Goal: Transaction & Acquisition: Book appointment/travel/reservation

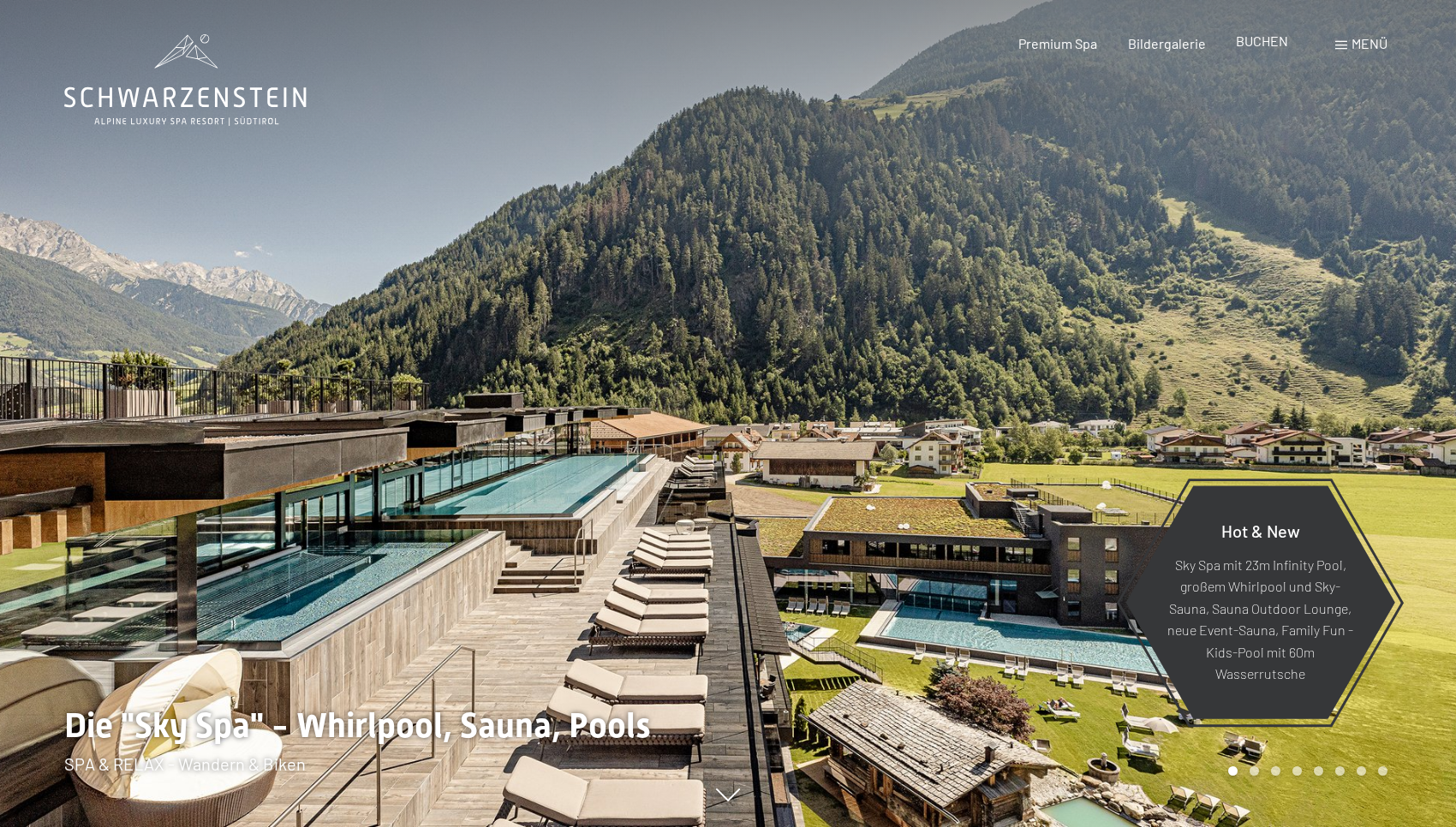
click at [1266, 42] on span "BUCHEN" at bounding box center [1262, 41] width 52 height 16
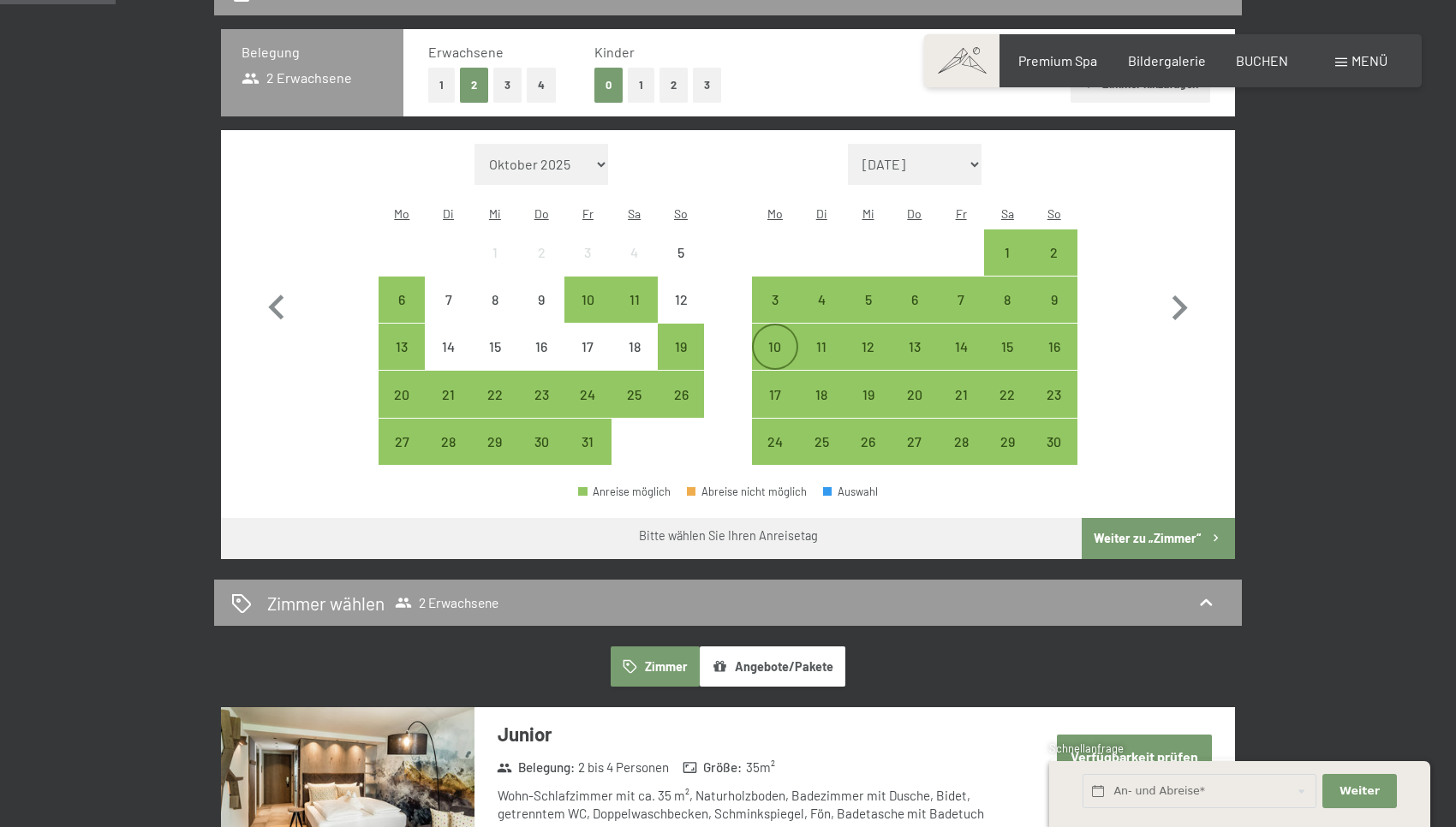
scroll to position [427, 0]
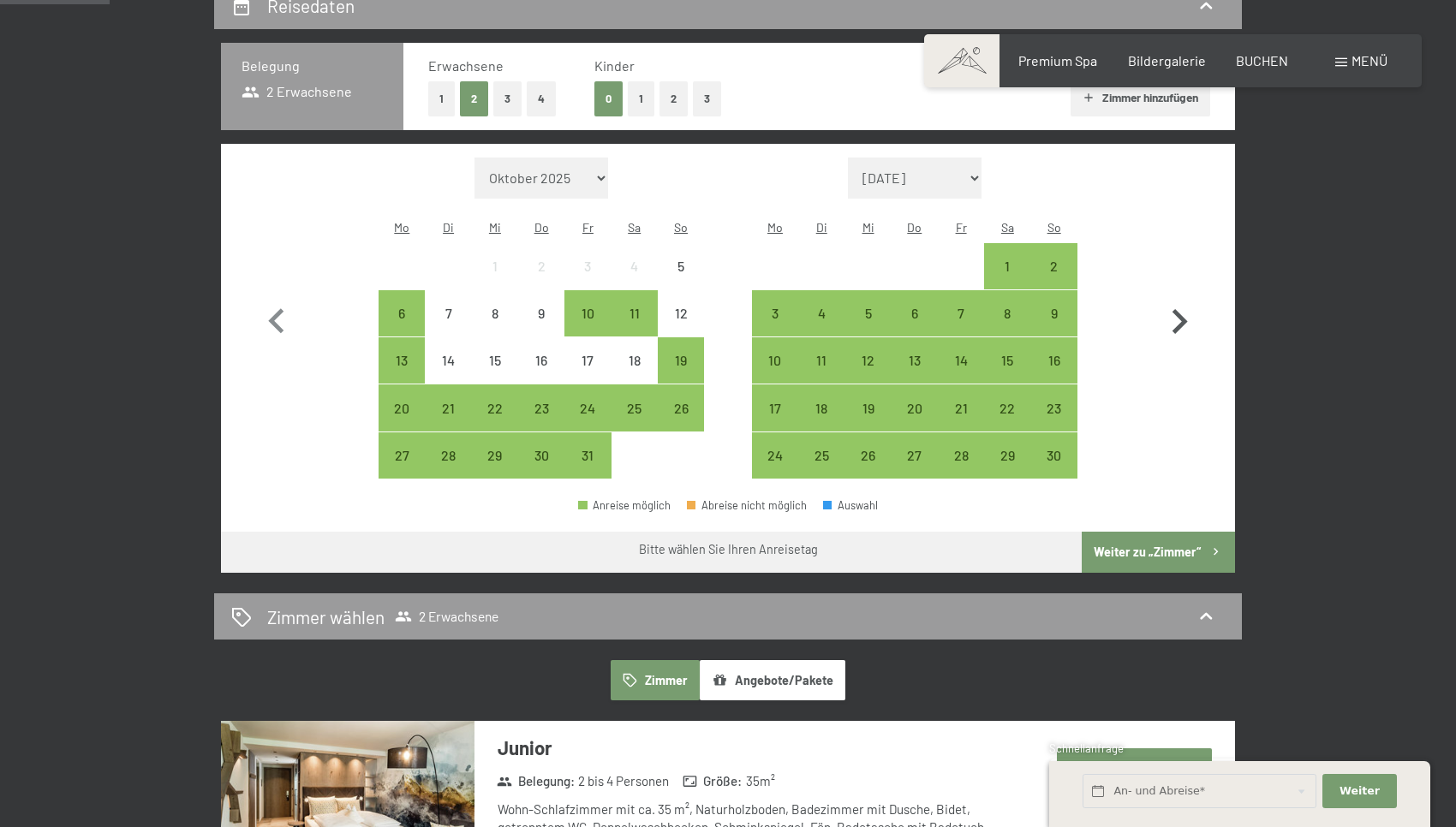
click at [1175, 321] on icon "button" at bounding box center [1179, 322] width 49 height 49
select select "2025-11-01"
select select "2025-12-01"
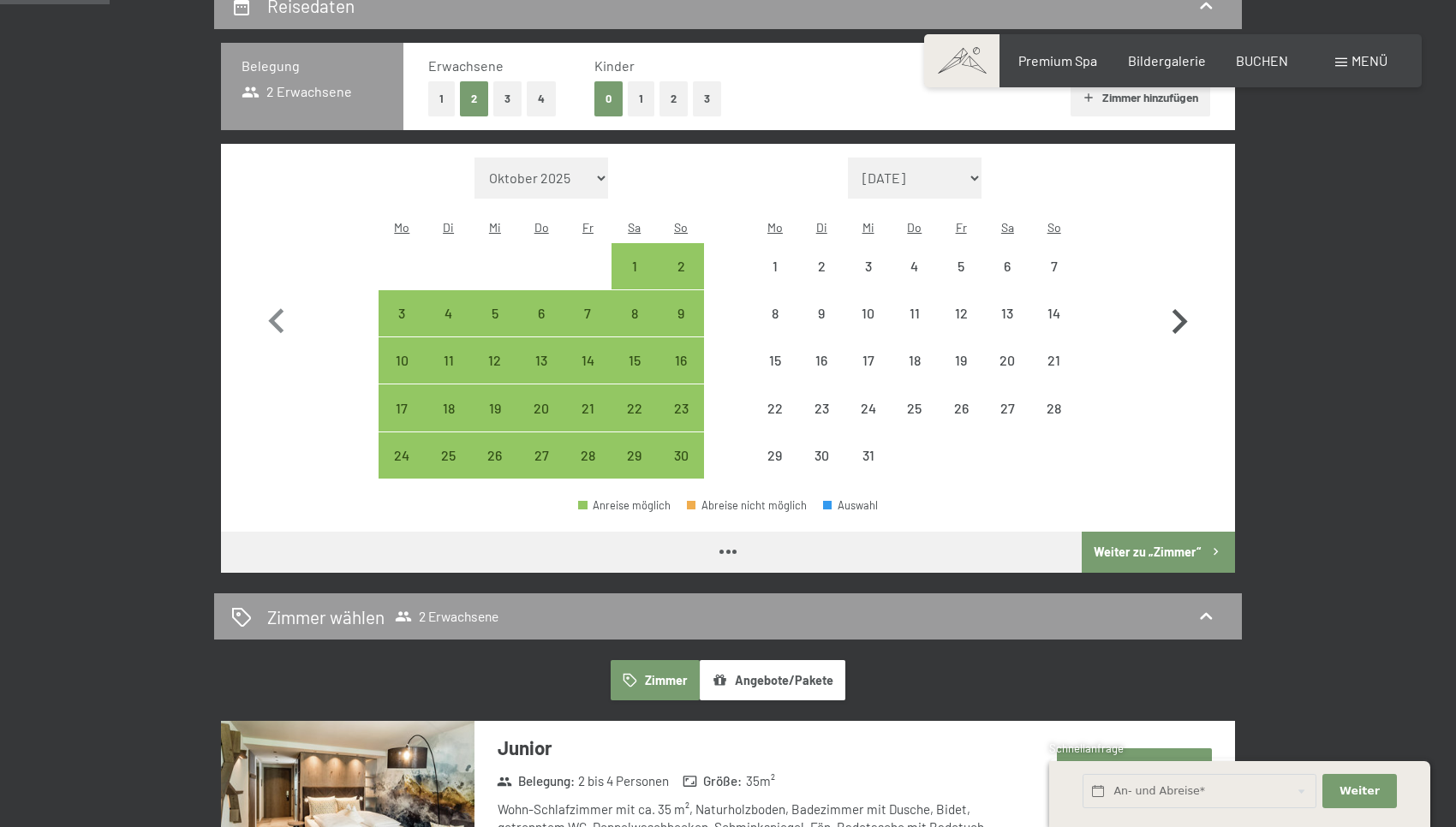
click at [1175, 321] on icon "button" at bounding box center [1179, 322] width 49 height 49
select select "2025-12-01"
select select "2026-01-01"
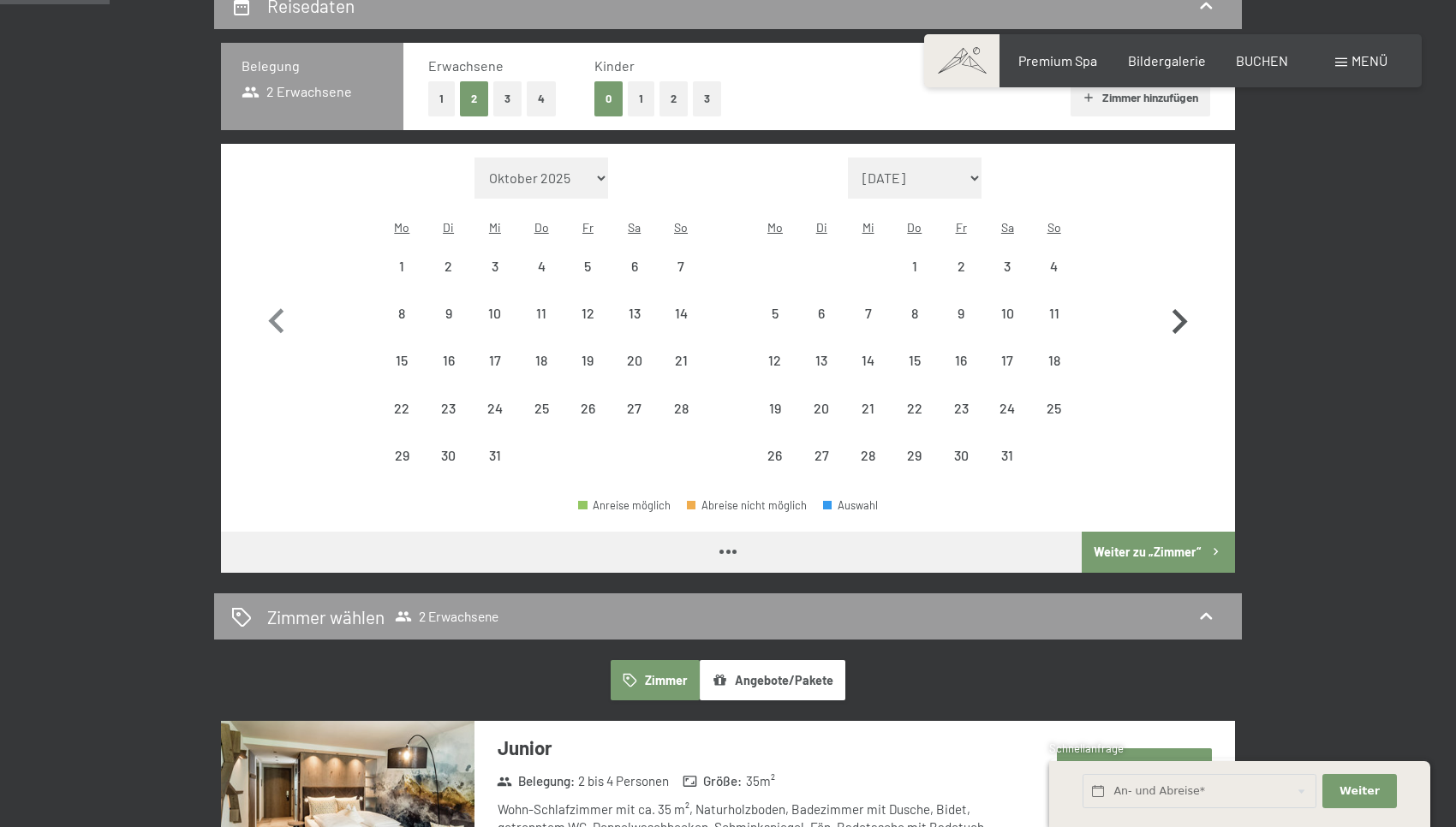
select select "2025-12-01"
select select "2026-01-01"
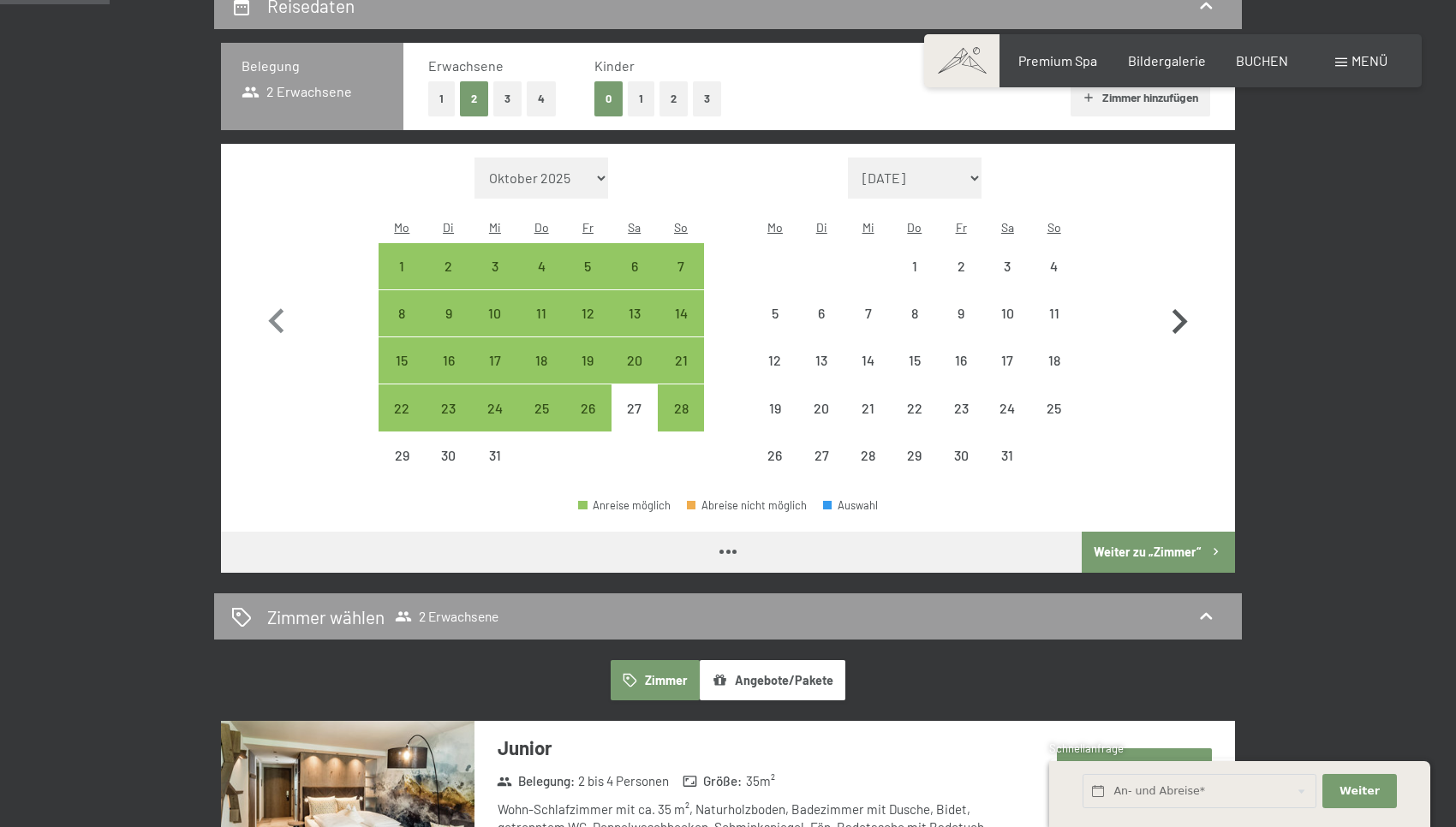
select select "2025-12-01"
select select "[DATE]"
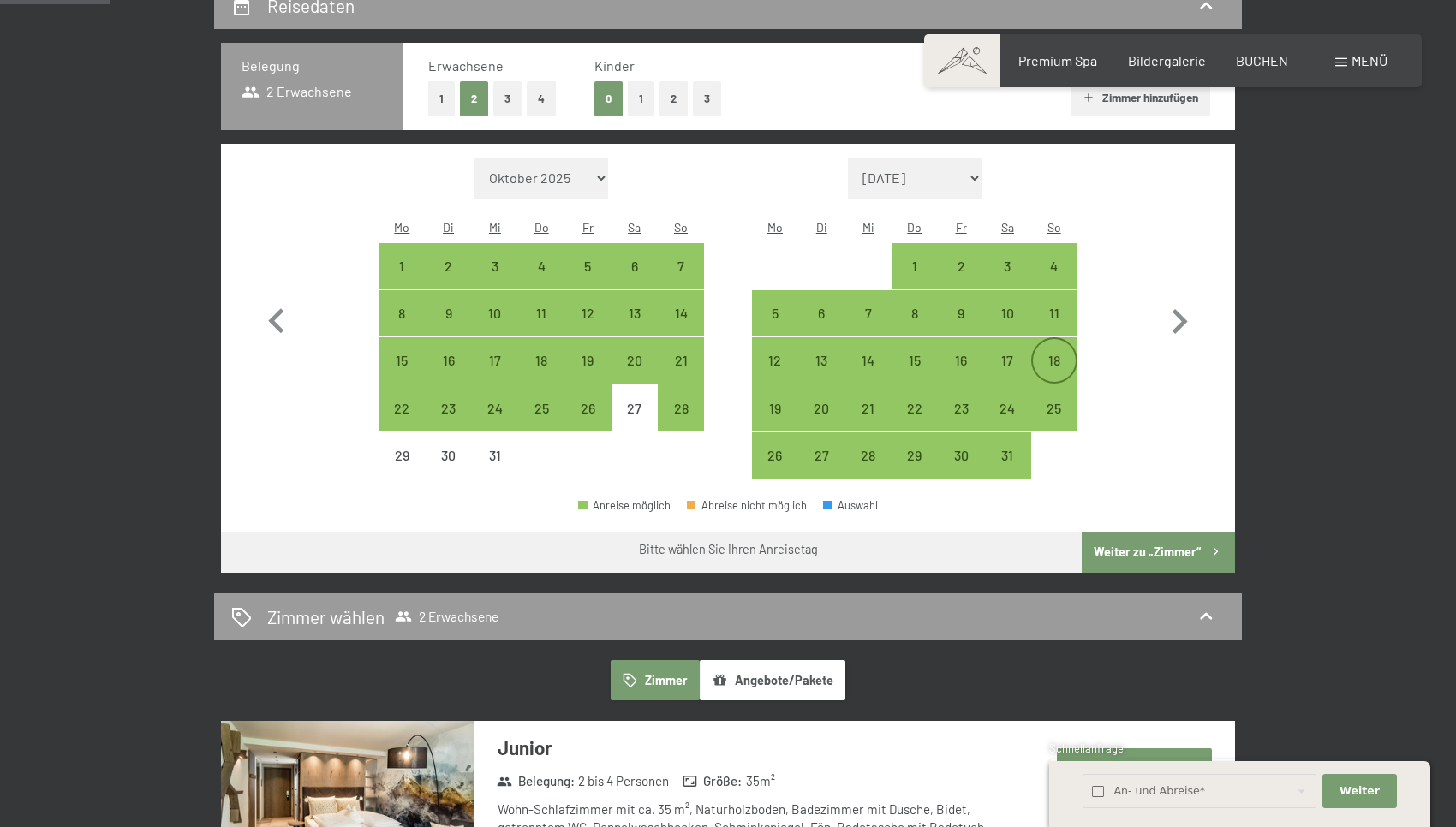
click at [1058, 354] on div "18" at bounding box center [1054, 374] width 42 height 42
select select "[DATE]"
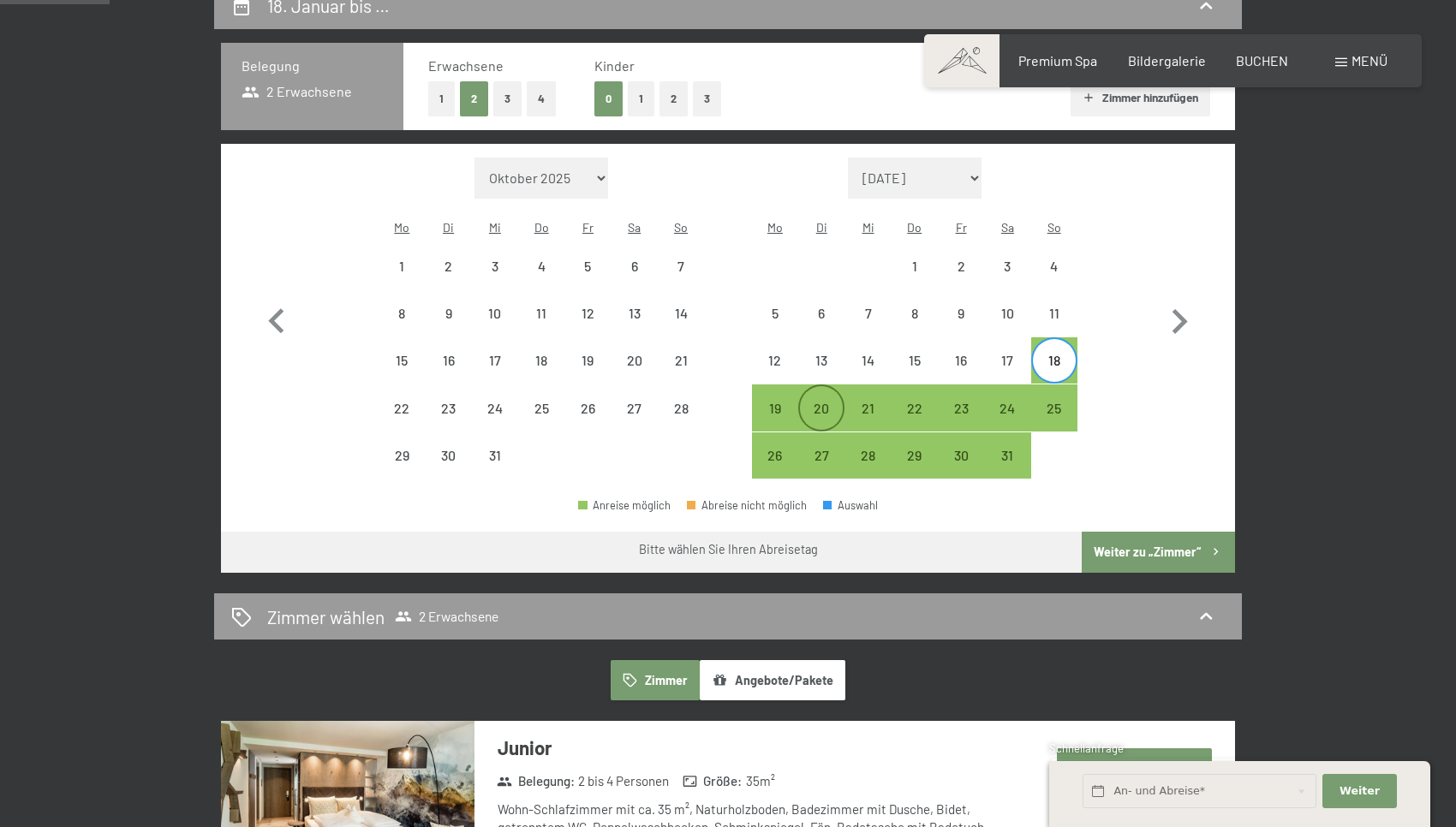
click at [813, 401] on div "20" at bounding box center [821, 422] width 42 height 42
select select "[DATE]"
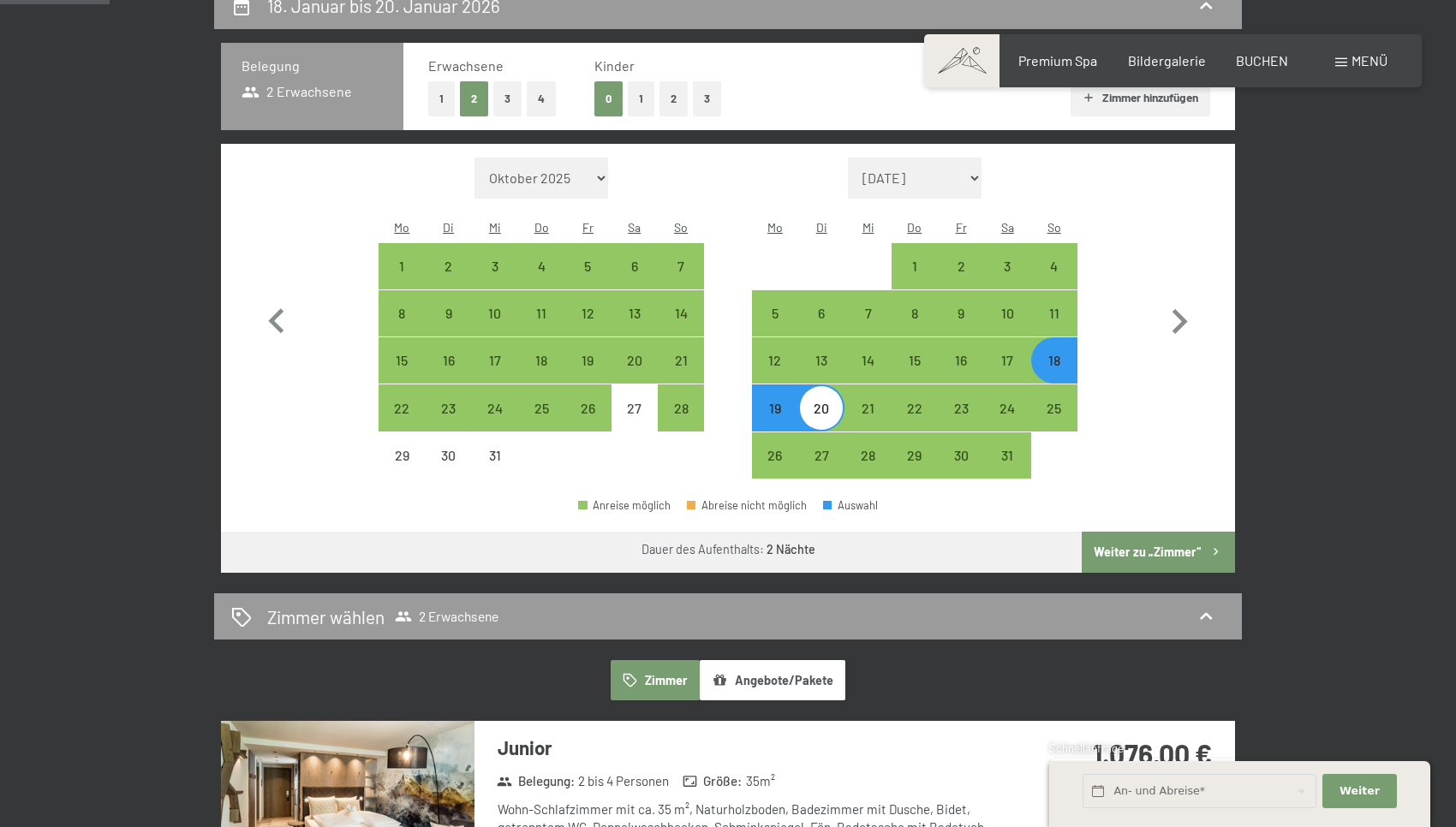
click at [1119, 531] on button "Weiter zu „Zimmer“" at bounding box center [1159, 551] width 153 height 41
select select "[DATE]"
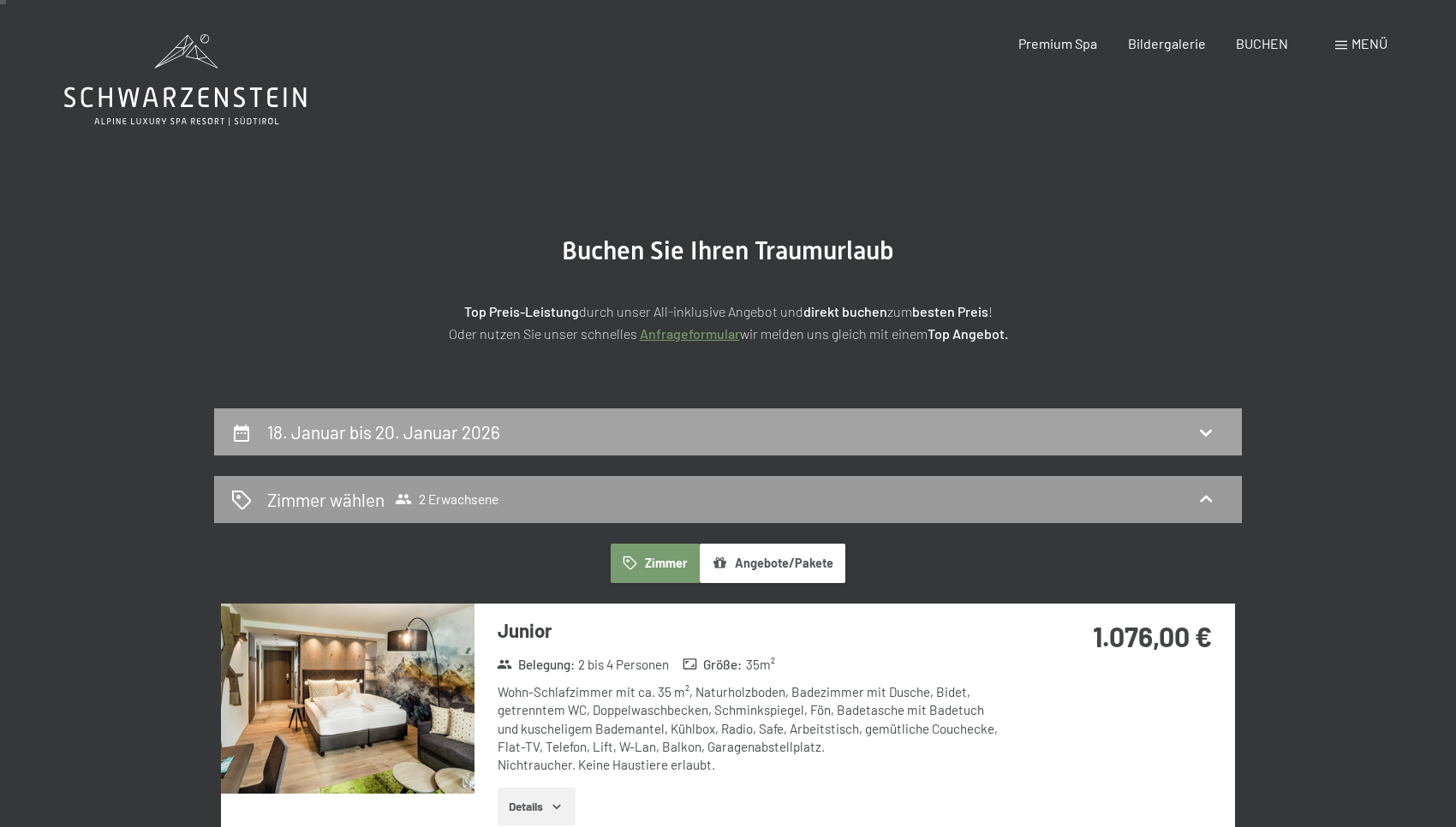
scroll to position [0, 0]
click at [1102, 444] on div "18. Januar bis 20. Januar 2026" at bounding box center [728, 432] width 1028 height 47
select select "[DATE]"
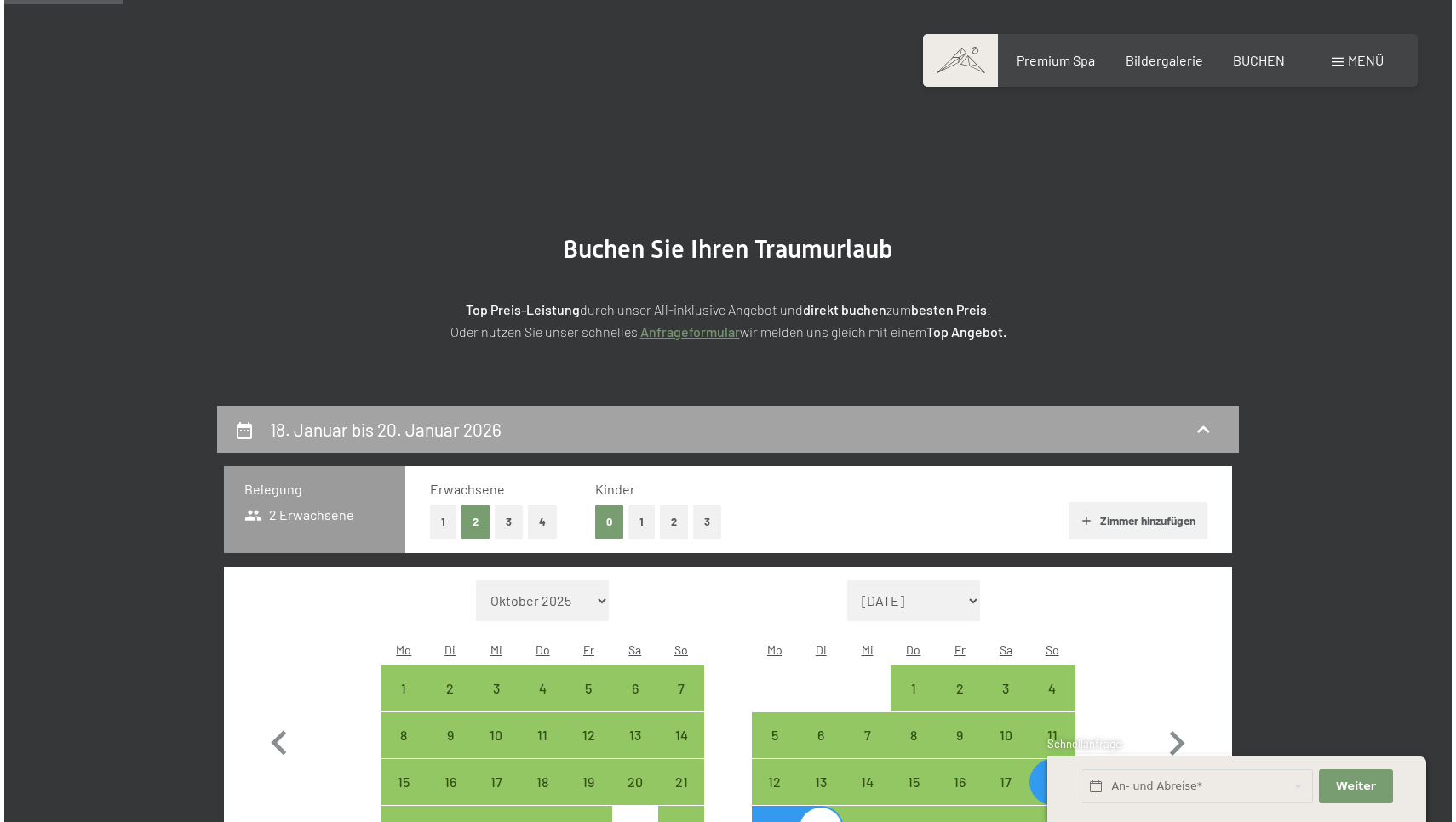
scroll to position [405, 0]
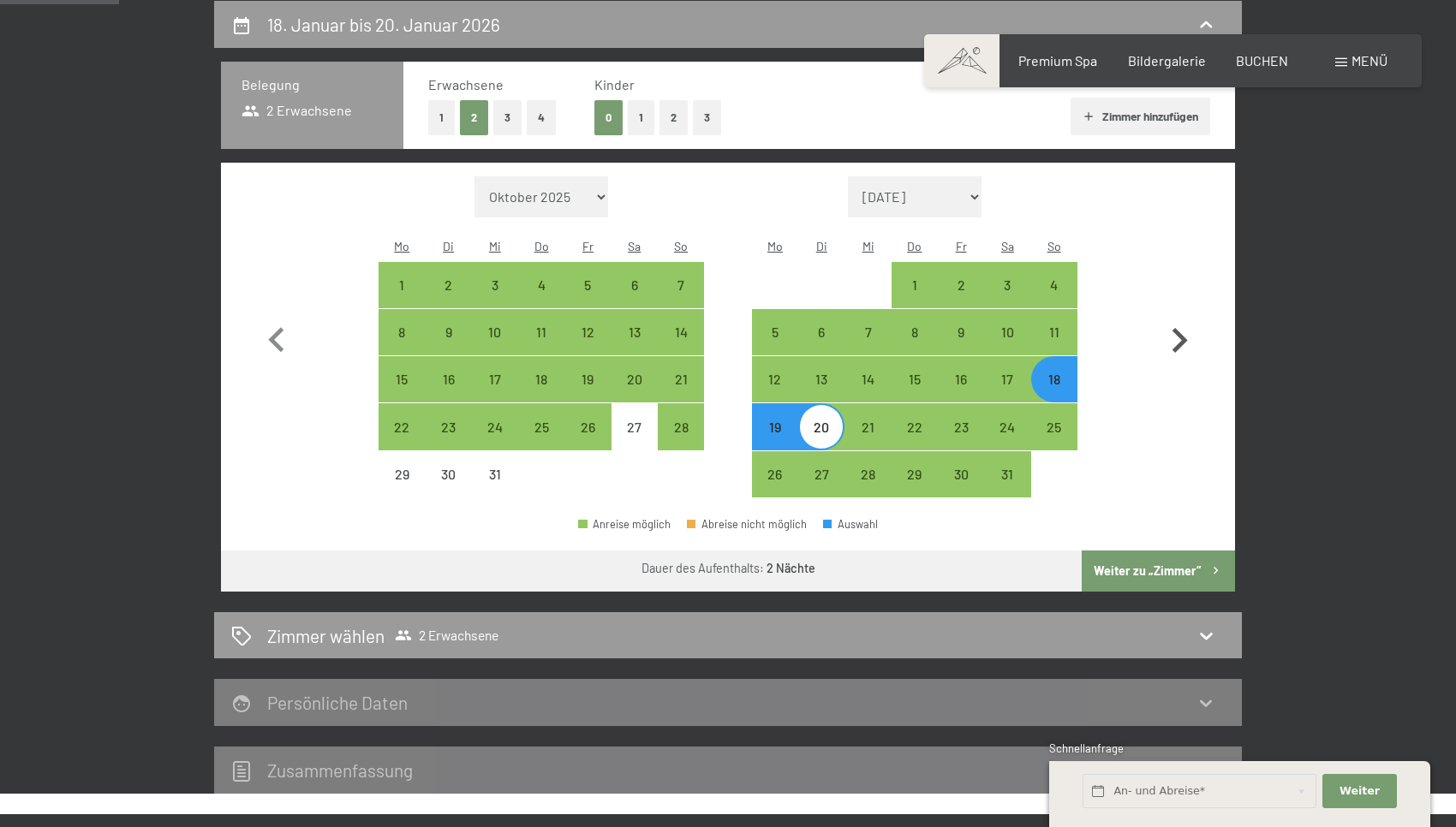
click at [1175, 335] on icon "button" at bounding box center [1180, 340] width 16 height 25
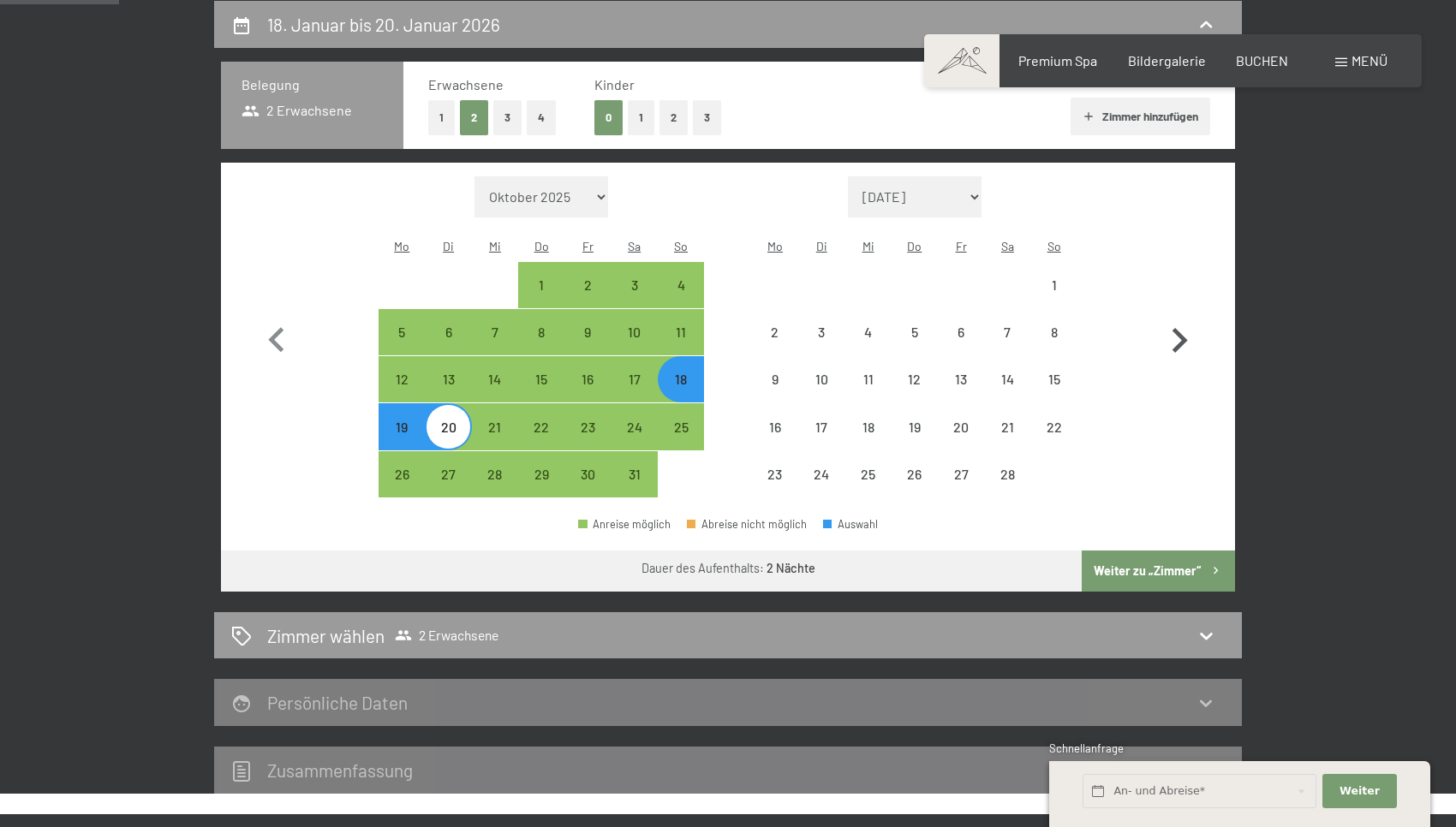
select select "[DATE]"
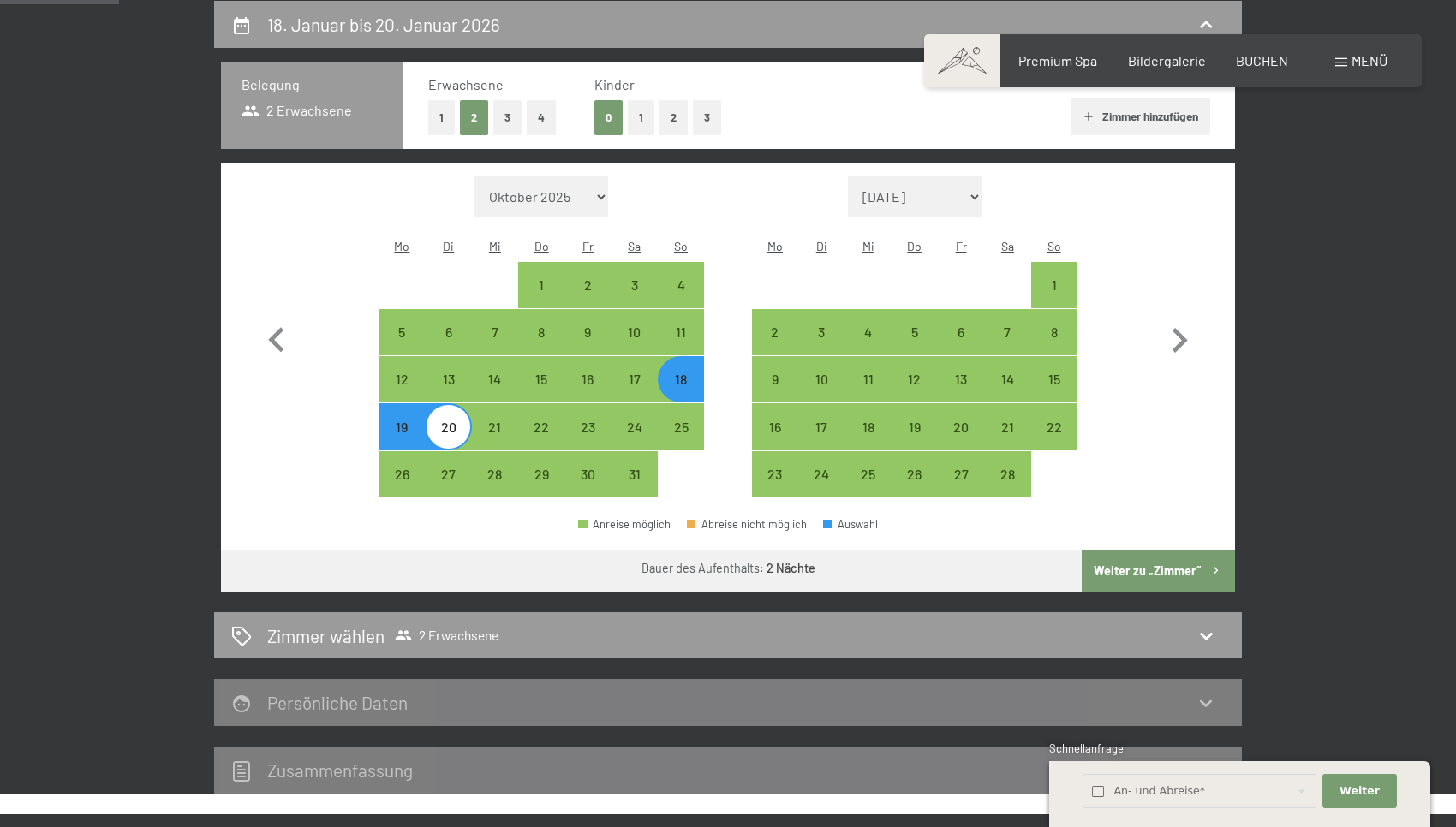
click at [1363, 69] on div "Menü" at bounding box center [1361, 61] width 52 height 19
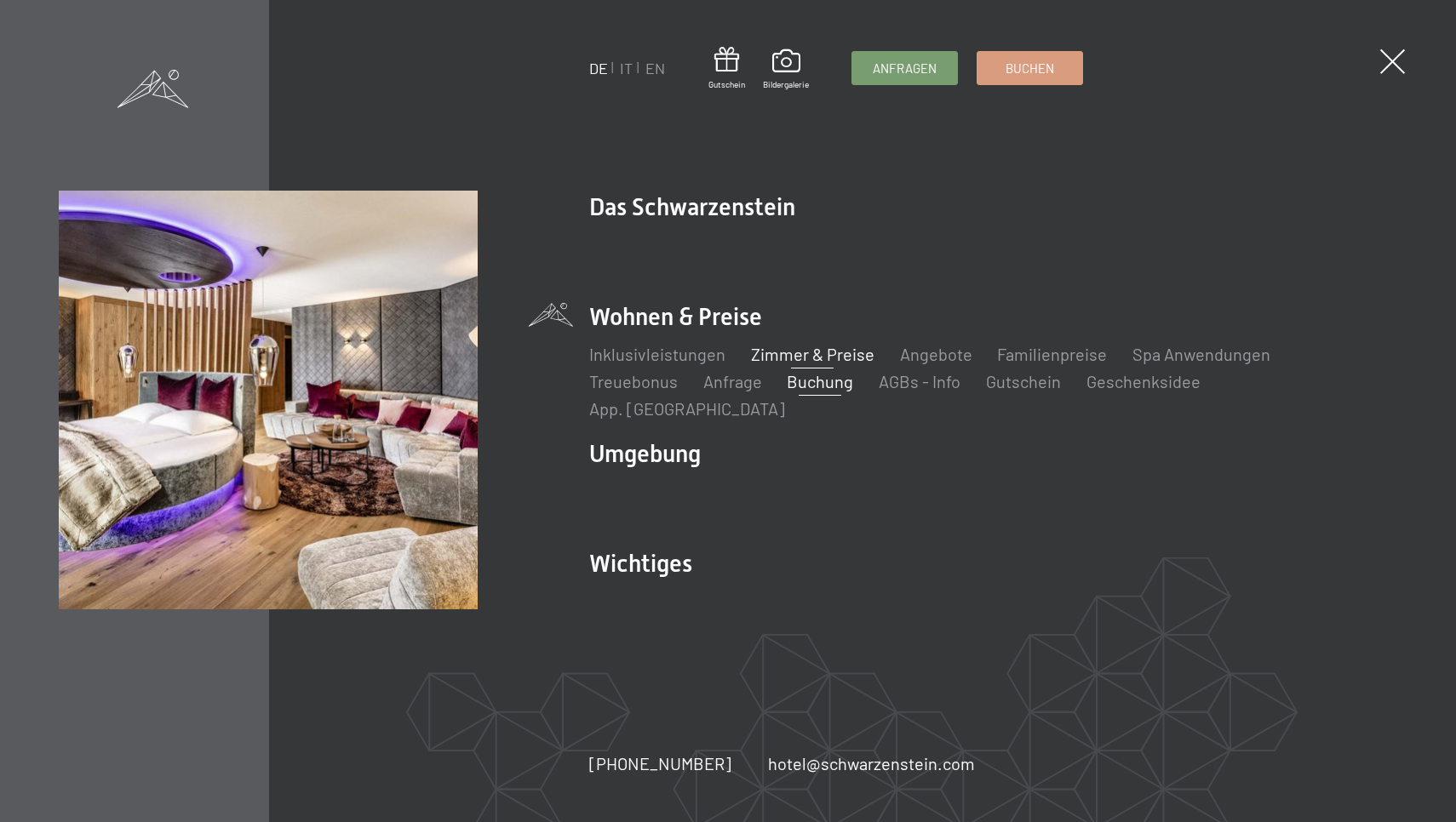
click at [803, 364] on link "Zimmer & Preise" at bounding box center [811, 354] width 123 height 21
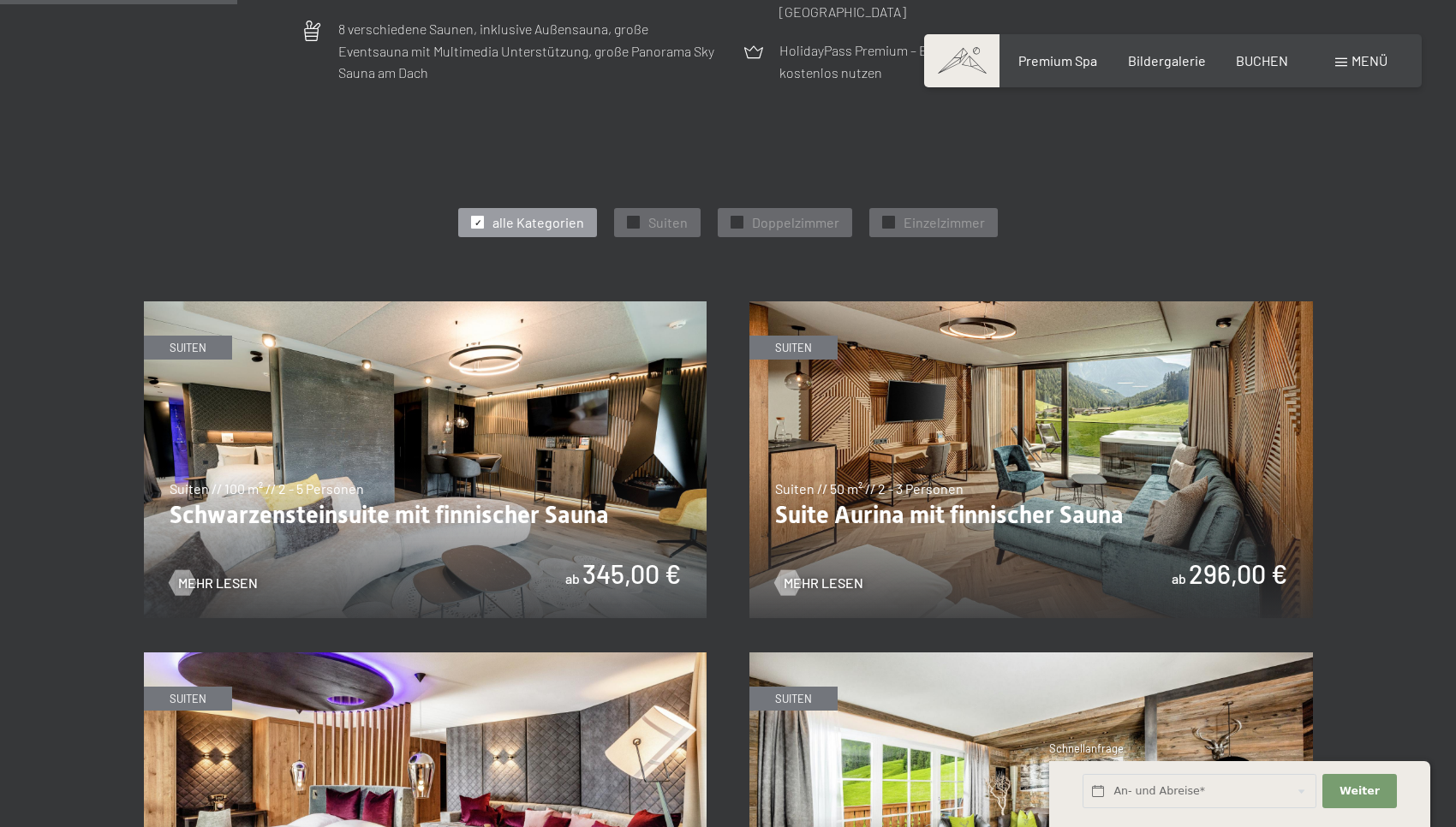
scroll to position [869, 0]
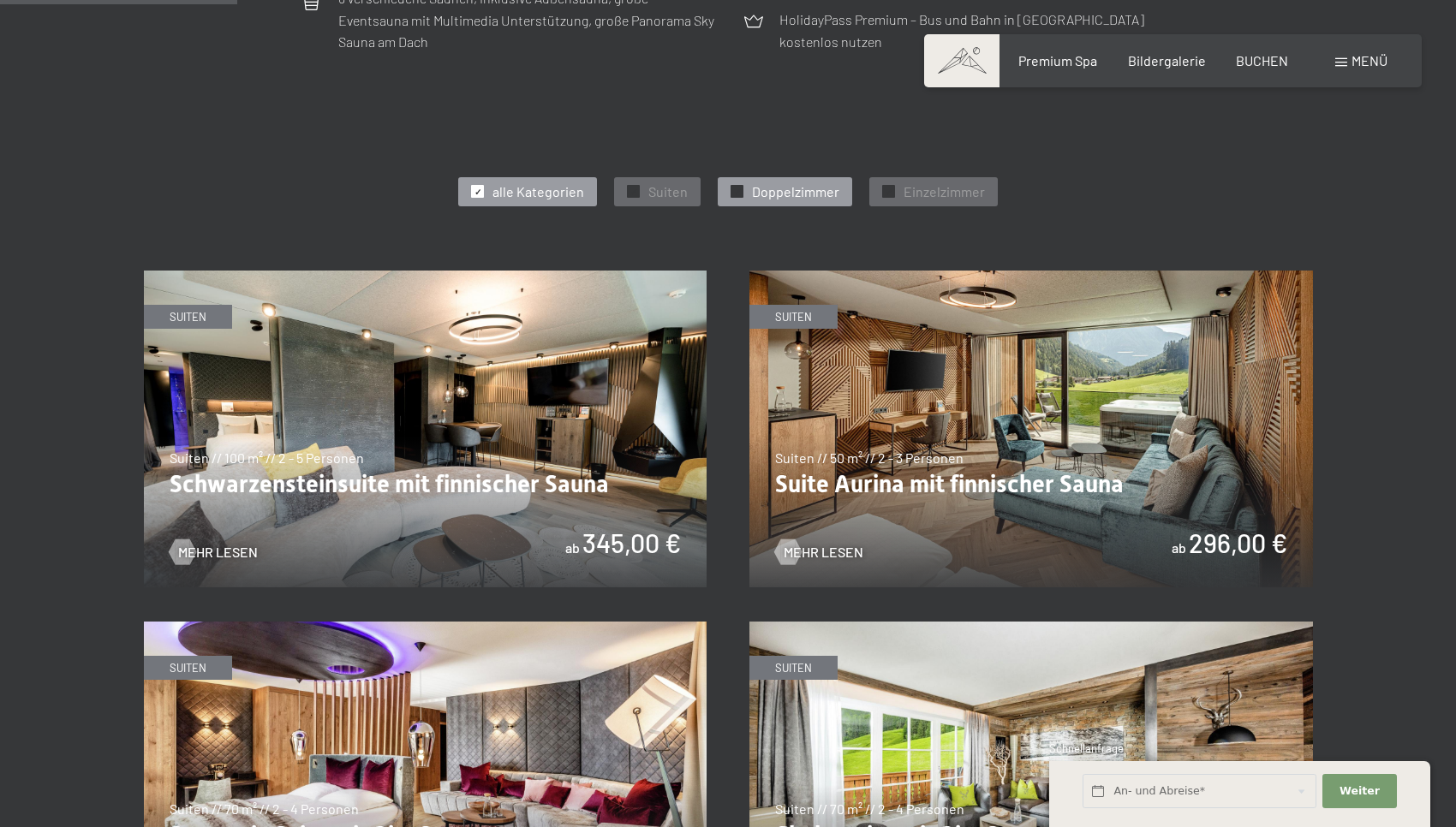
click at [758, 194] on div "✓ Doppelzimmer" at bounding box center [785, 192] width 134 height 29
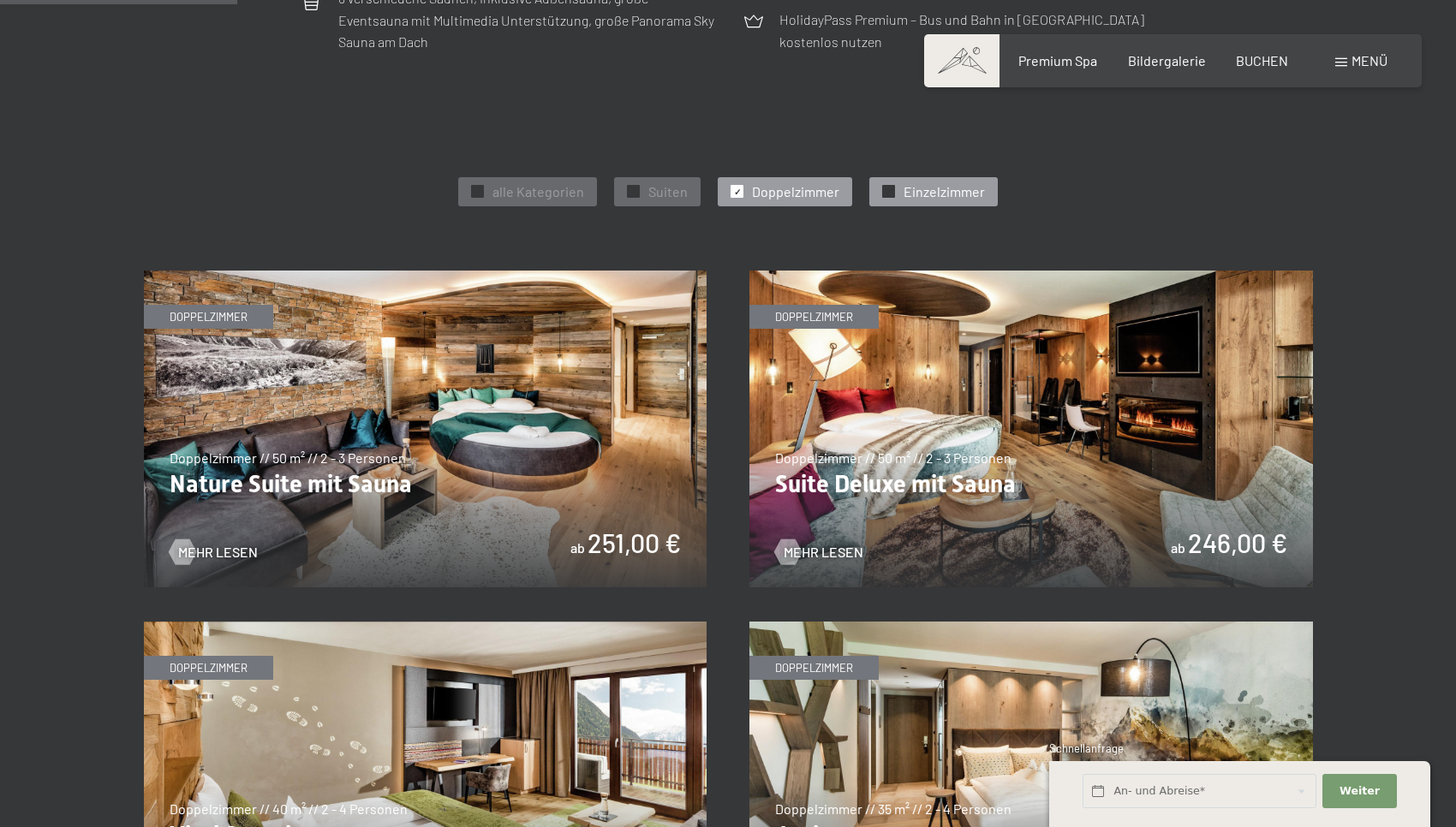
click at [876, 187] on div "✓ Einzelzimmer" at bounding box center [934, 192] width 128 height 29
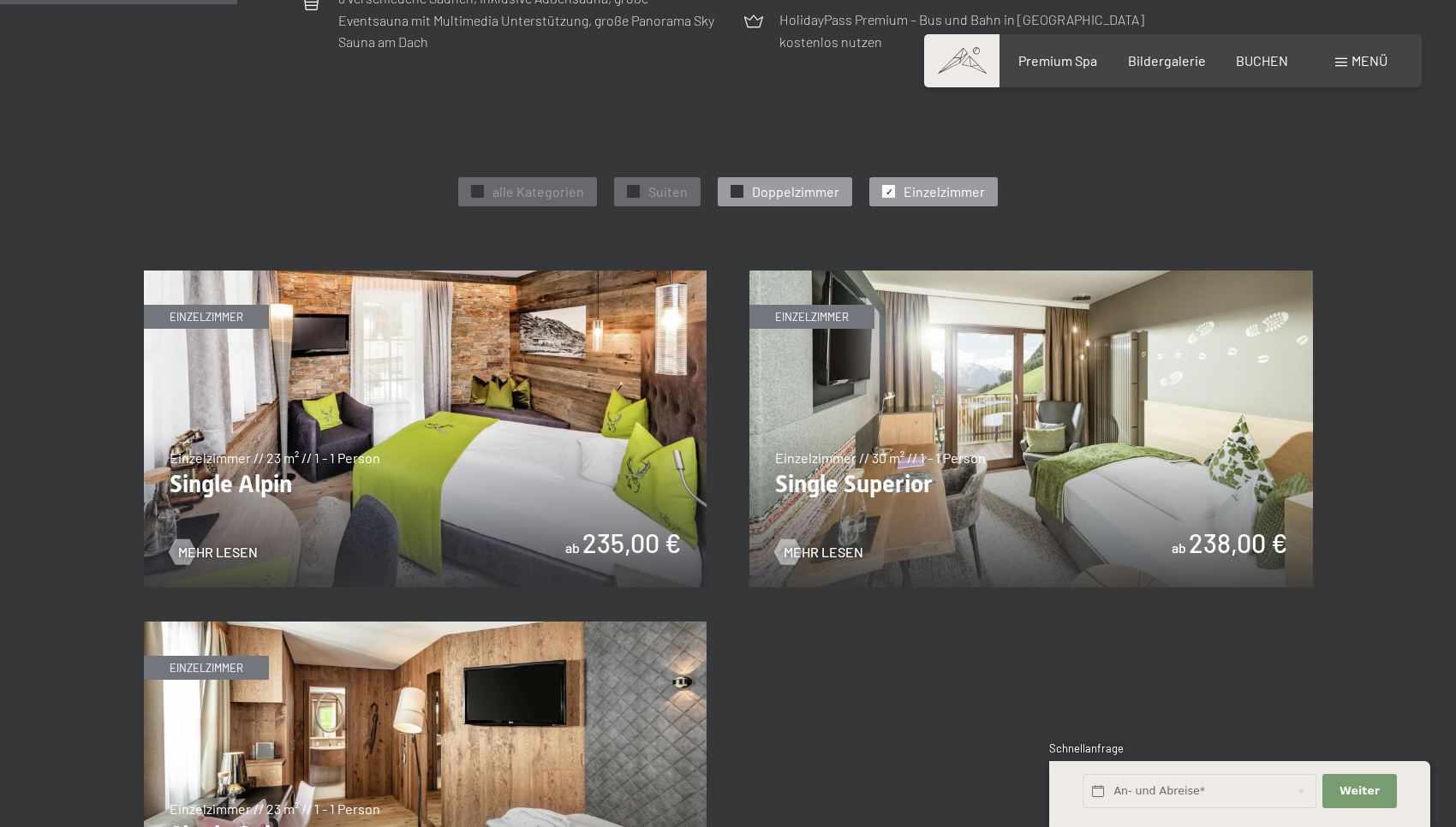
click at [825, 182] on span "Doppelzimmer" at bounding box center [795, 192] width 88 height 19
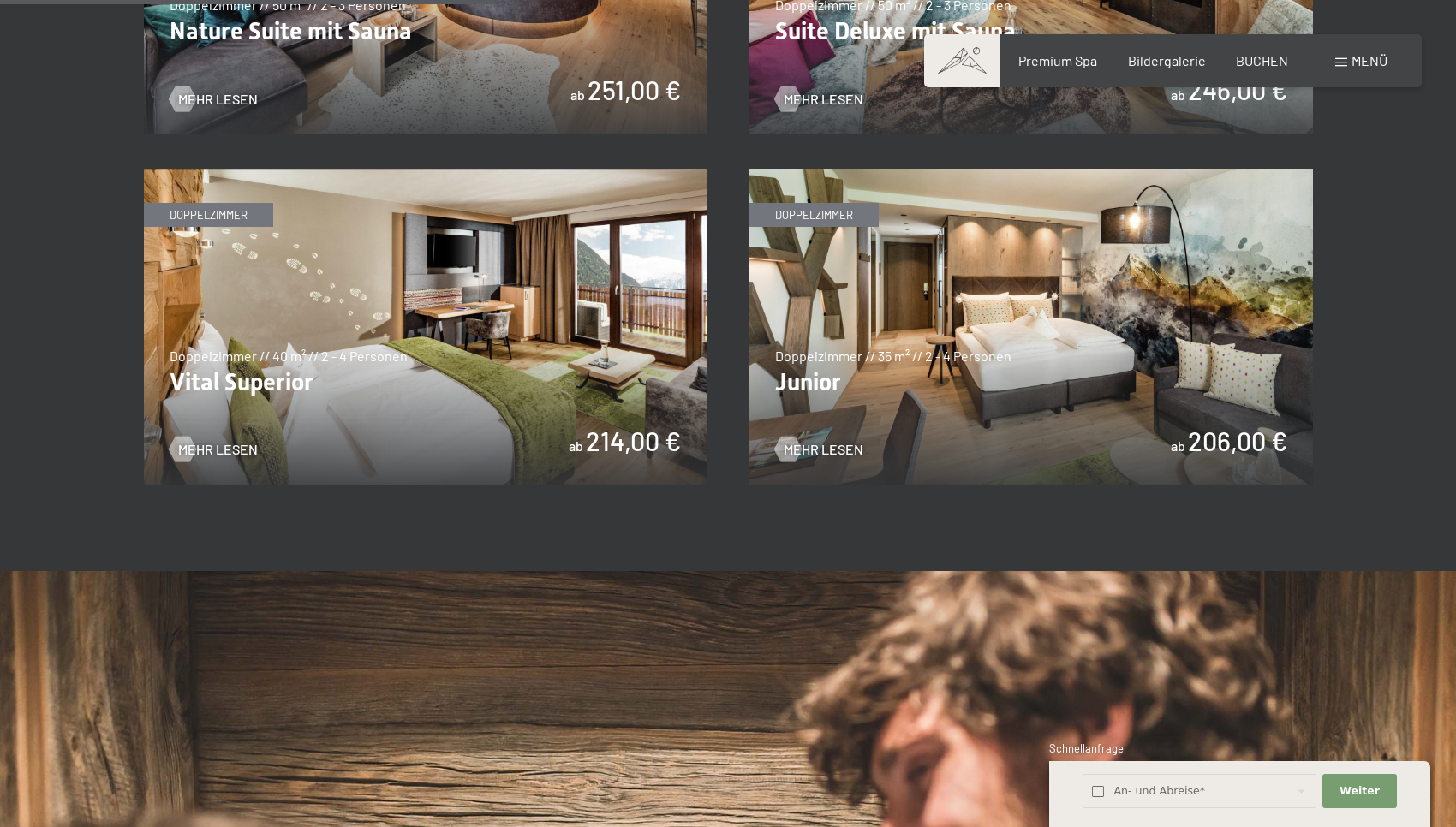
scroll to position [1322, 0]
click at [1140, 442] on img at bounding box center [1031, 326] width 564 height 316
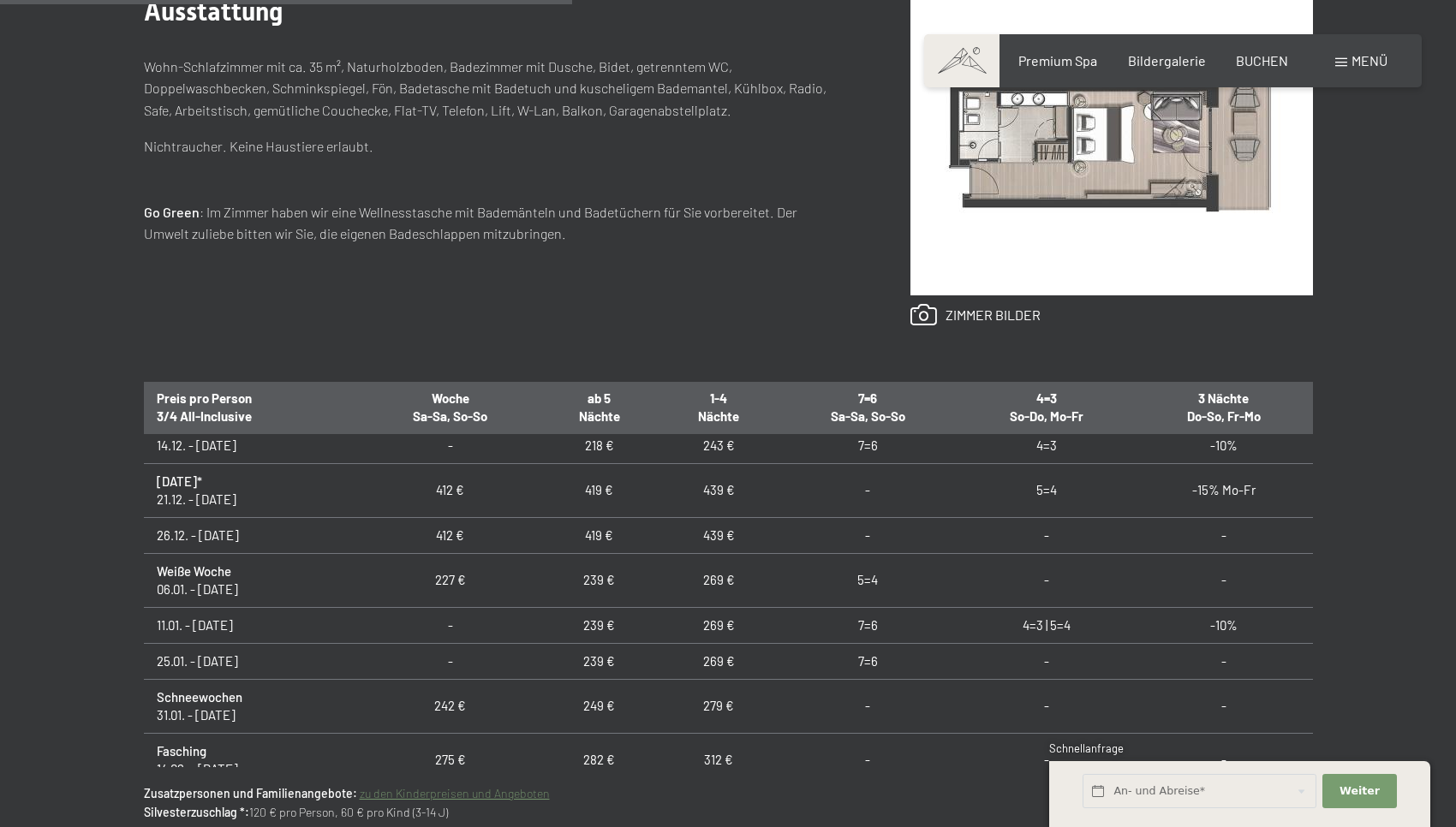
scroll to position [317, 0]
drag, startPoint x: 576, startPoint y: 617, endPoint x: 610, endPoint y: 619, distance: 34.1
click at [610, 619] on td "239 €" at bounding box center [598, 621] width 119 height 36
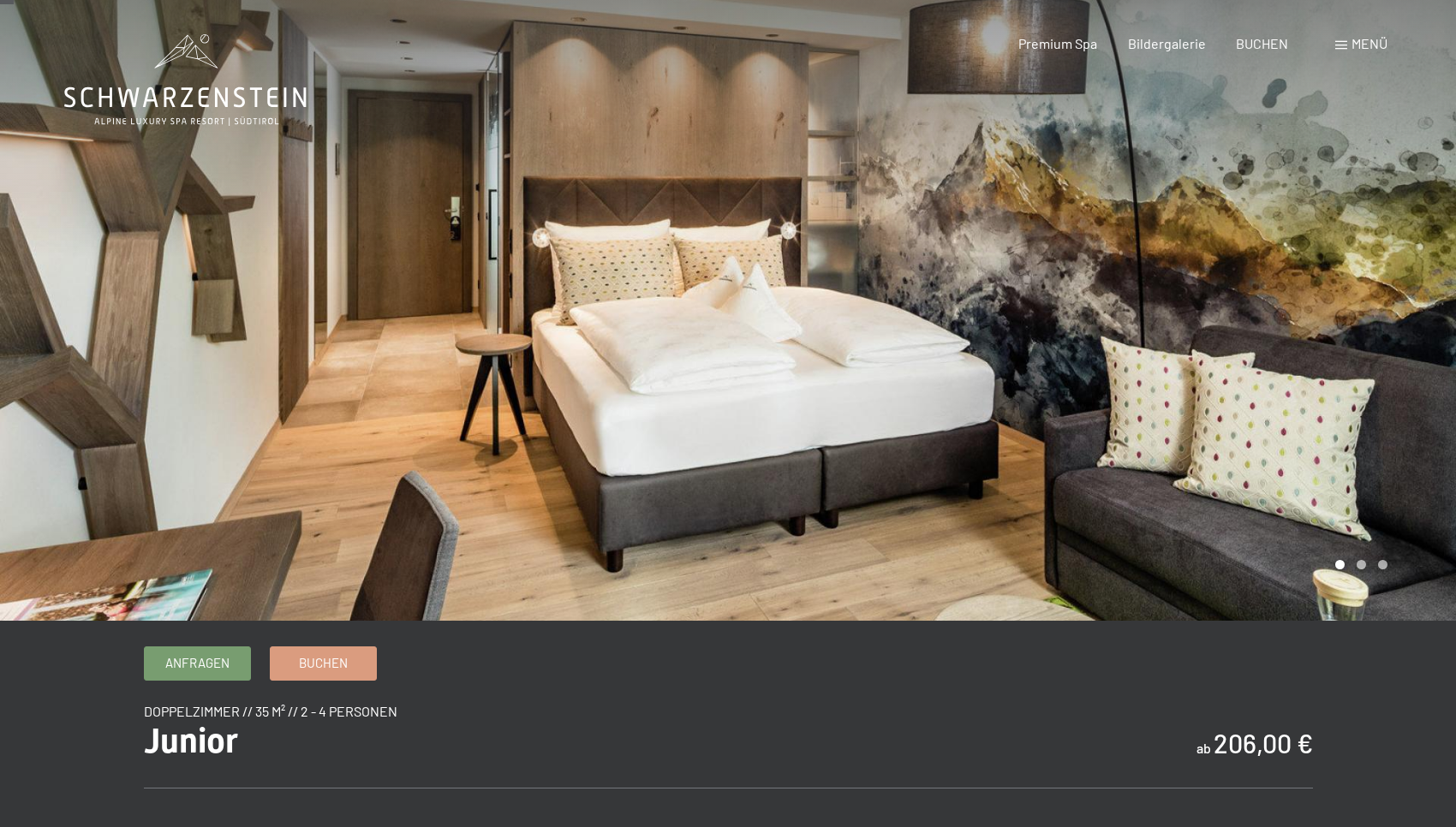
scroll to position [0, 0]
click at [315, 671] on link "Buchen" at bounding box center [323, 661] width 105 height 33
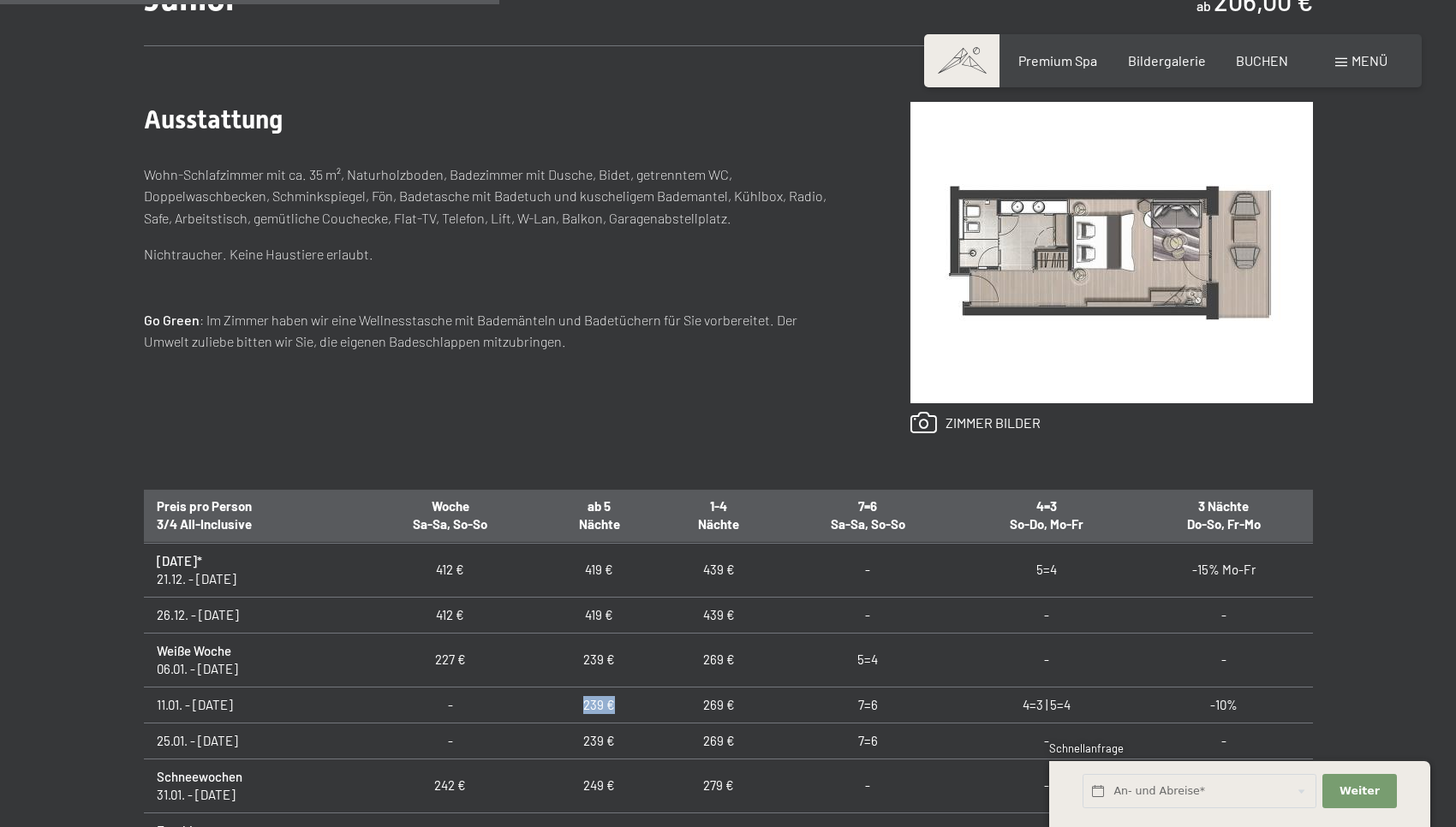
scroll to position [360, 0]
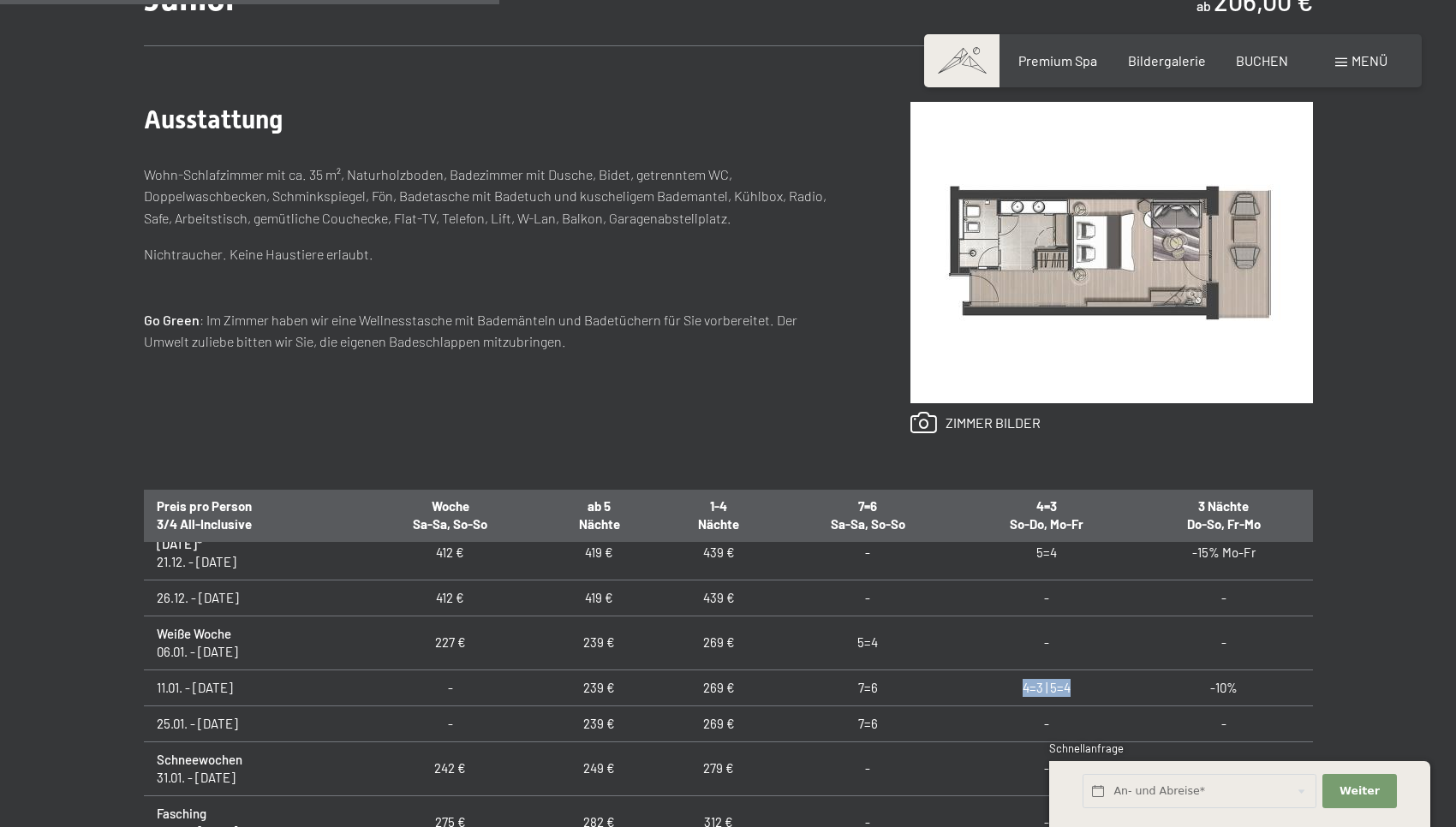
drag, startPoint x: 1015, startPoint y: 691, endPoint x: 1064, endPoint y: 693, distance: 49.0
click at [1064, 693] on td "4=3 | 5=4" at bounding box center [1046, 687] width 177 height 36
drag, startPoint x: 254, startPoint y: 688, endPoint x: 149, endPoint y: 689, distance: 105.0
click at [149, 689] on td "11.01. - 25.01.26" at bounding box center [252, 687] width 218 height 36
click at [1261, 62] on span "BUCHEN" at bounding box center [1262, 57] width 52 height 16
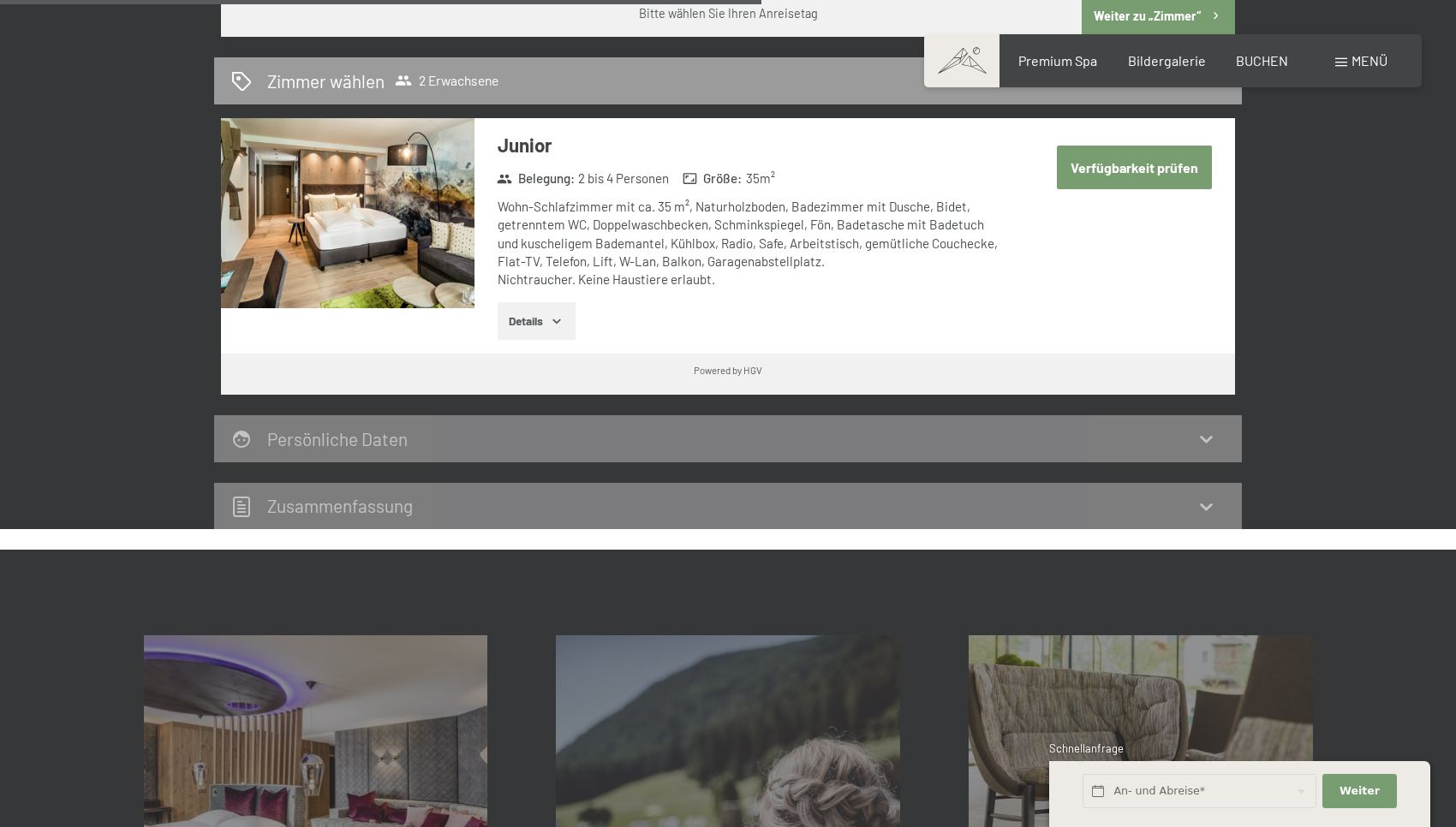
scroll to position [993, 0]
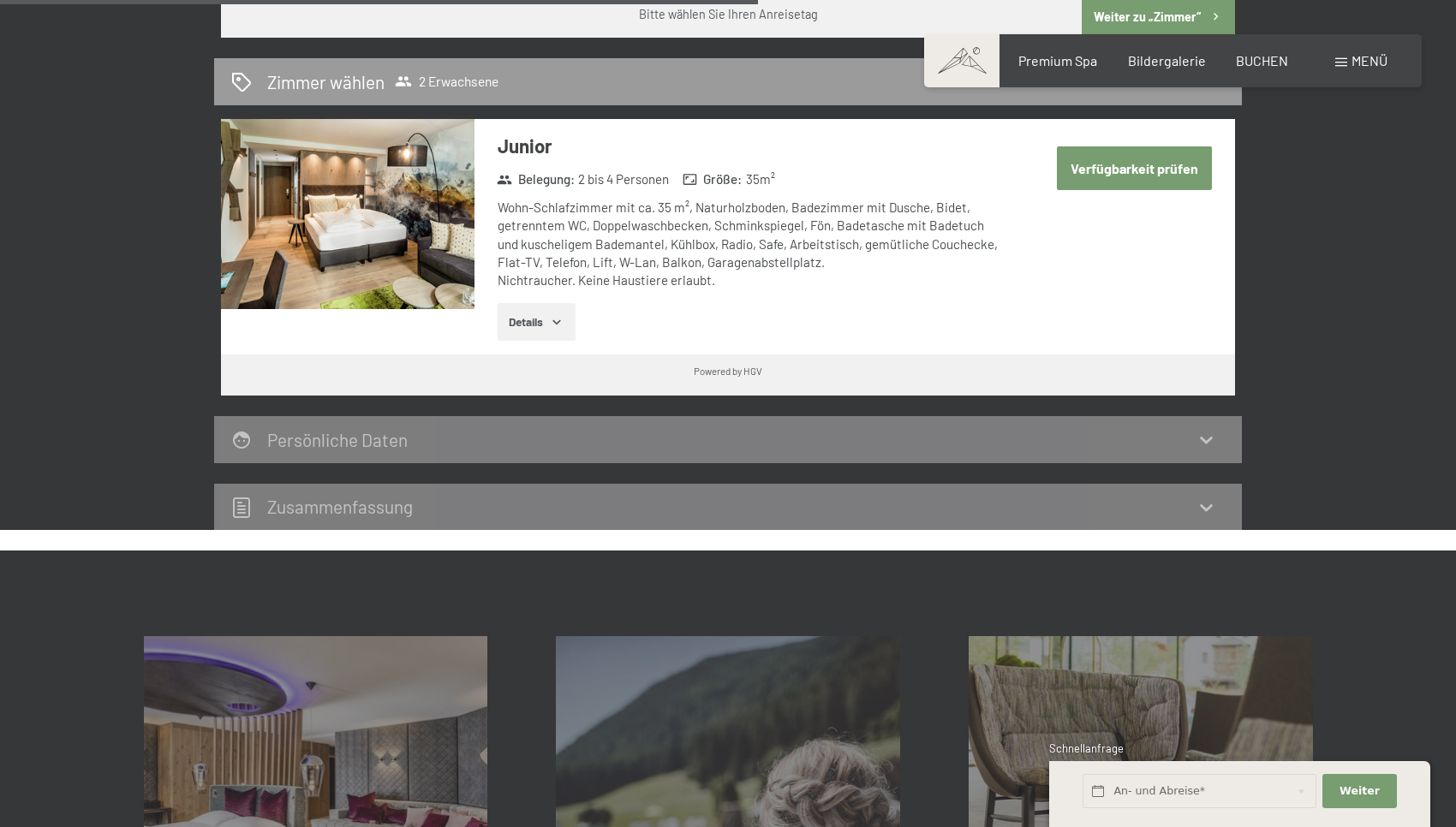
click at [1113, 151] on button "Verfügbarkeit prüfen" at bounding box center [1134, 168] width 155 height 43
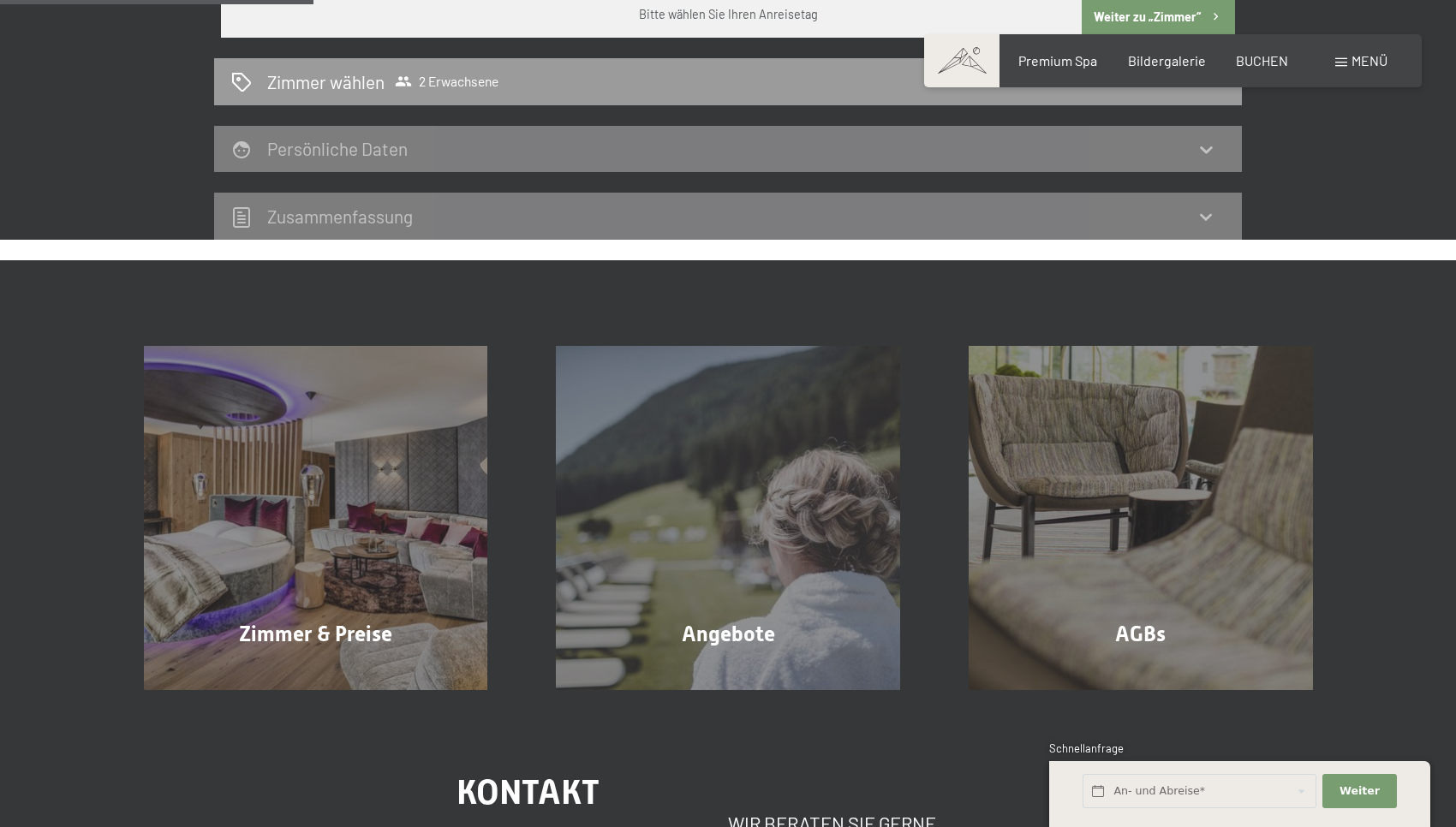
scroll to position [407, 0]
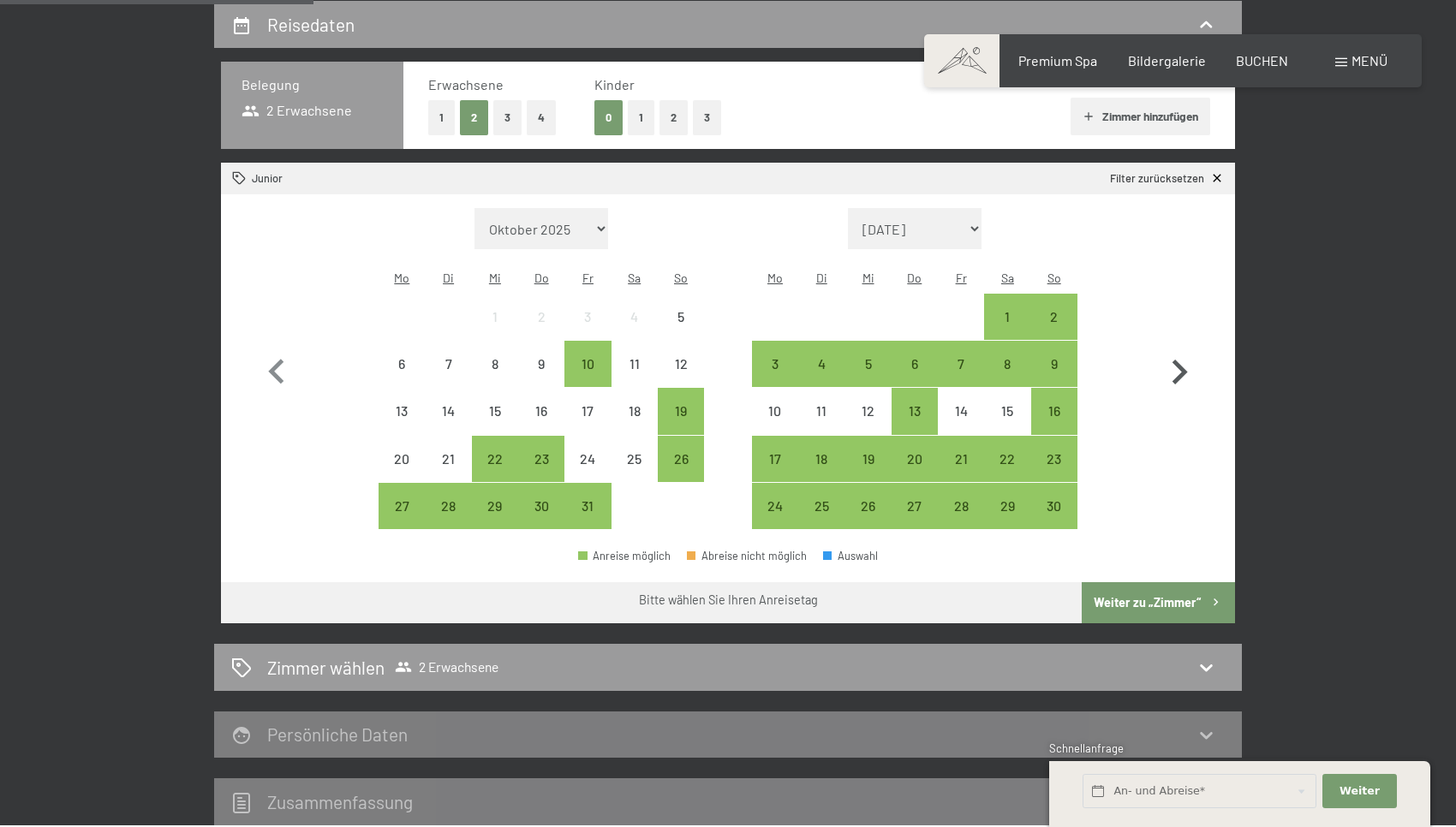
click at [1179, 363] on icon "button" at bounding box center [1180, 372] width 16 height 25
select select "[DATE]"
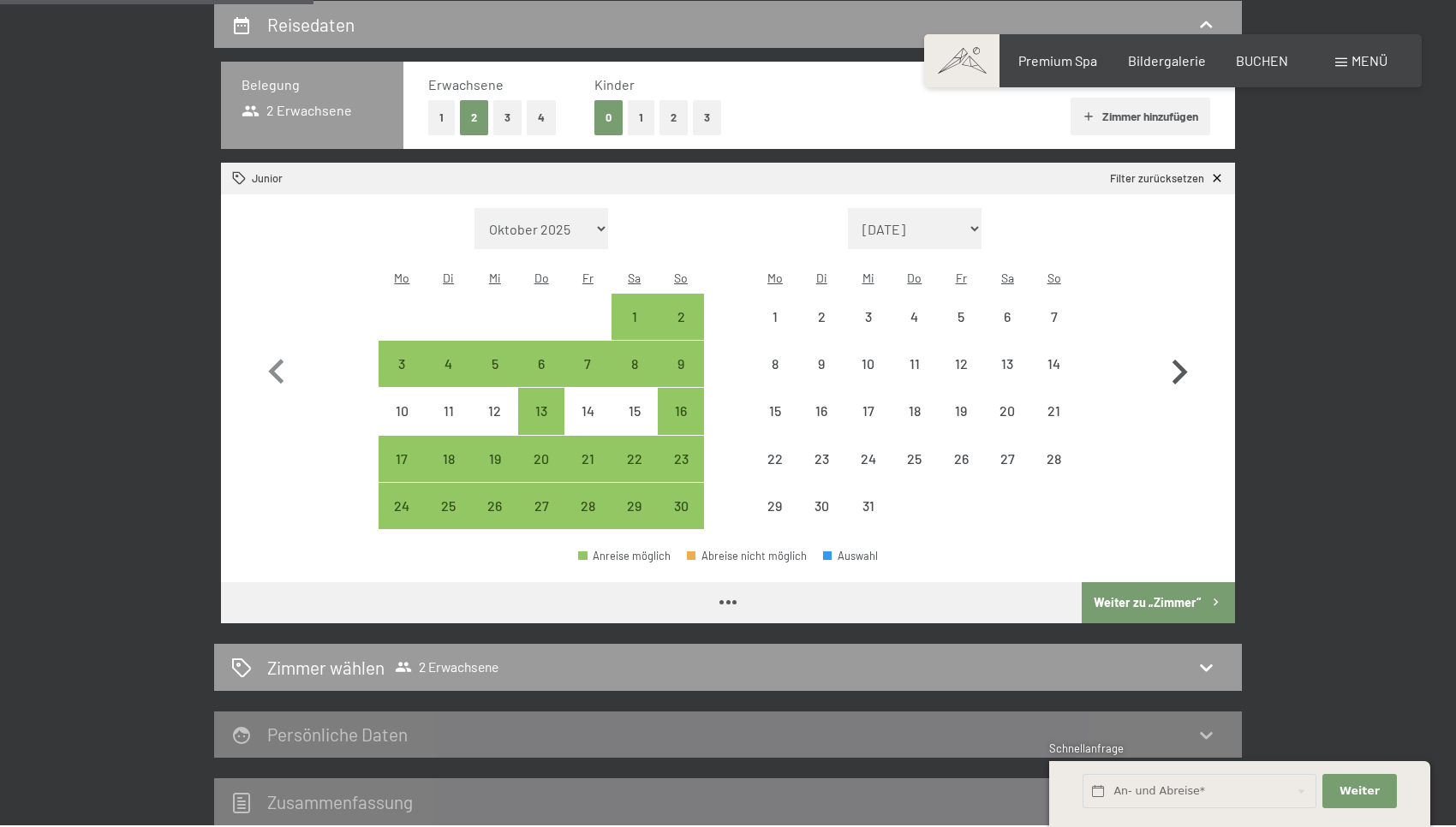
select select "[DATE]"
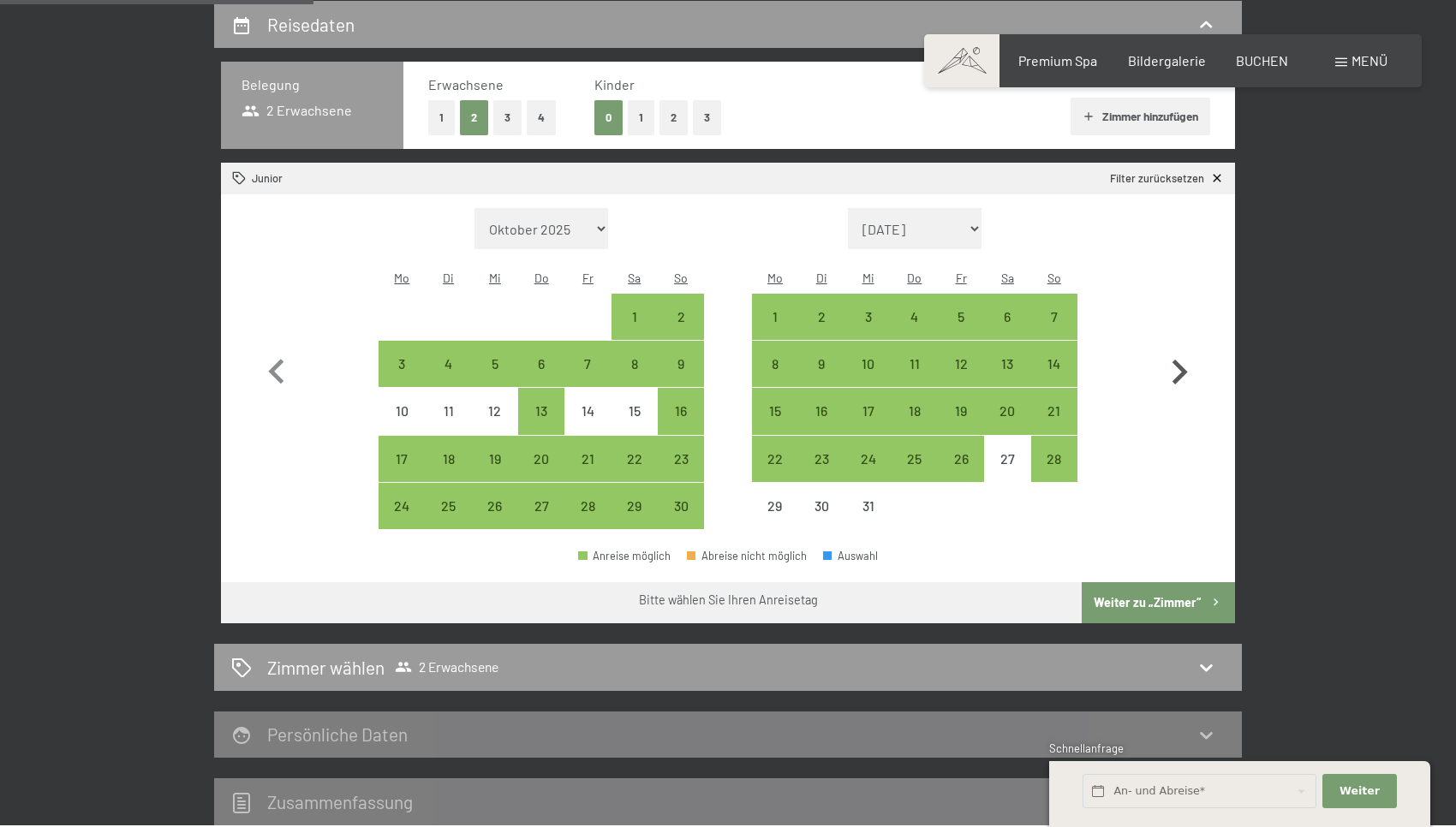
click at [1179, 363] on icon "button" at bounding box center [1180, 372] width 16 height 25
select select "[DATE]"
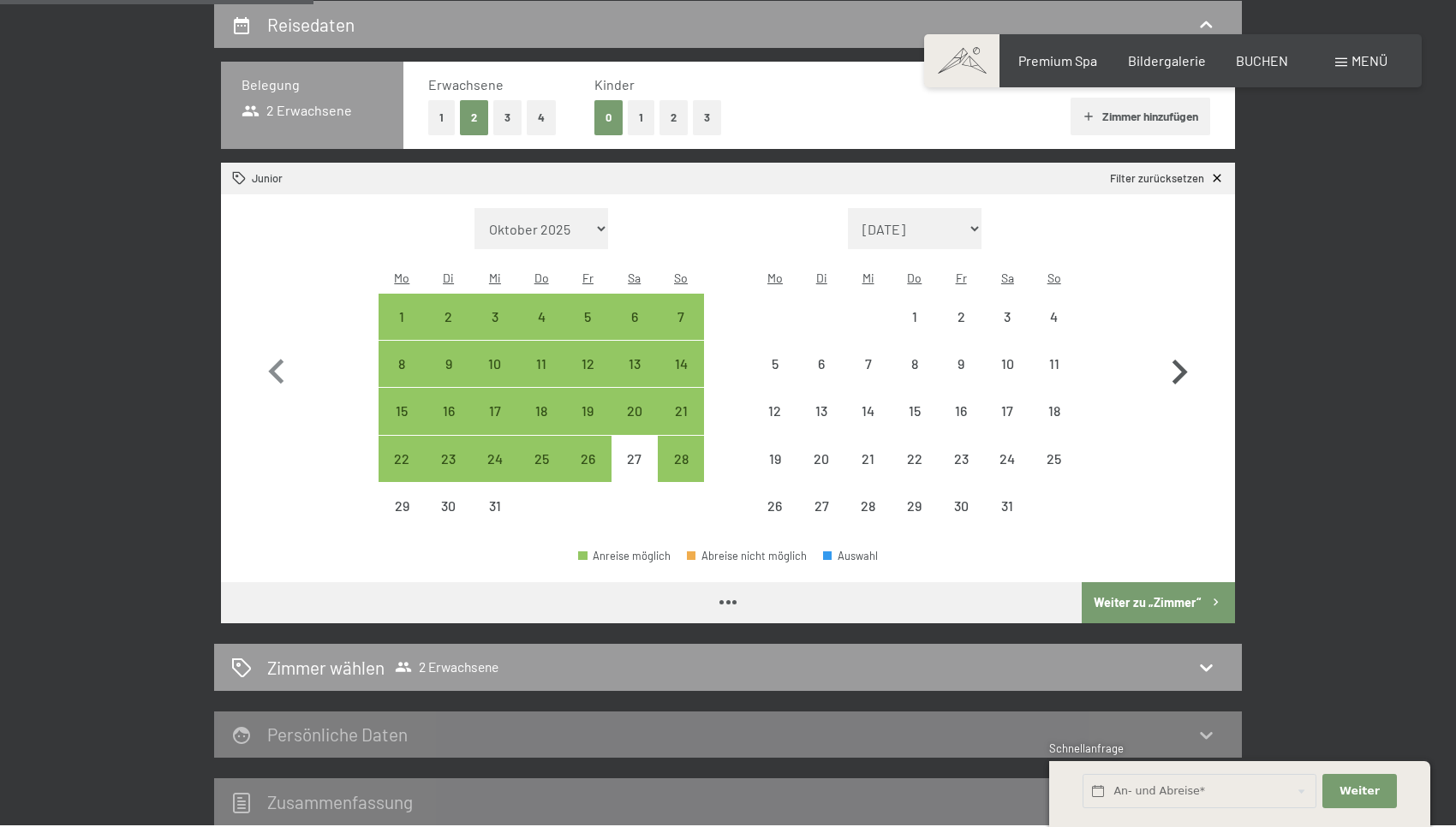
select select "[DATE]"
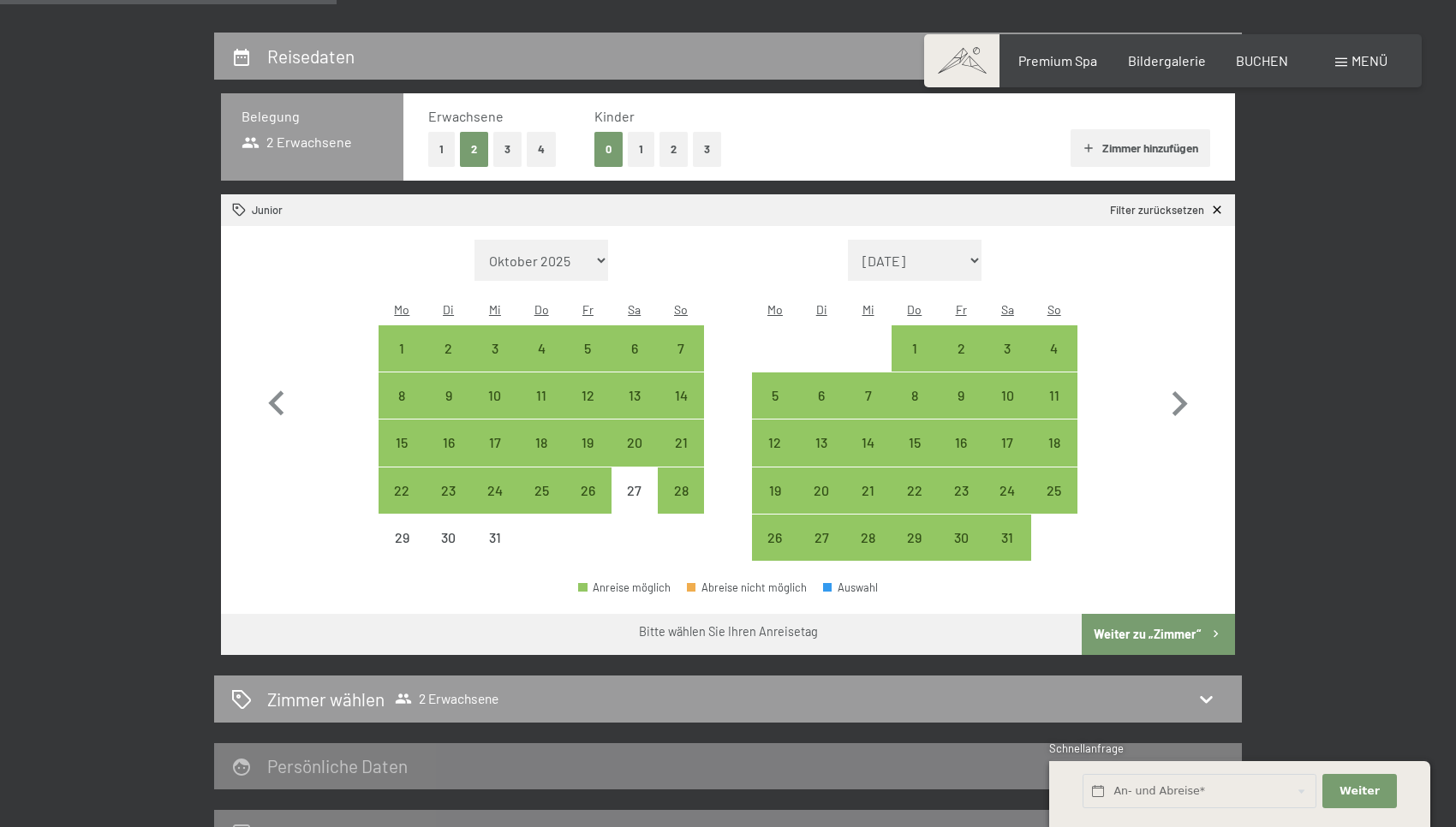
scroll to position [375, 0]
click at [1173, 400] on icon "button" at bounding box center [1180, 404] width 16 height 25
select select "[DATE]"
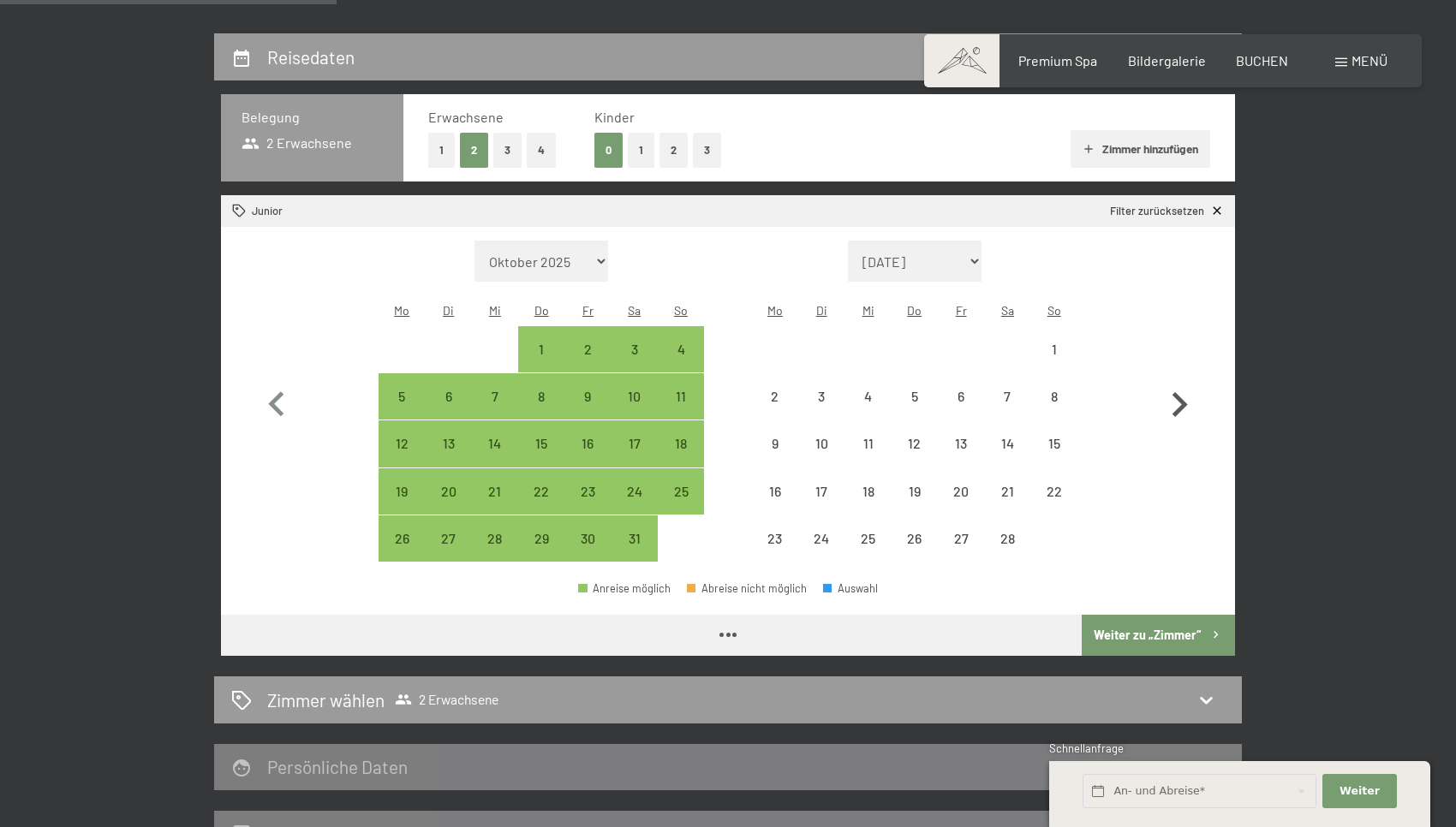
select select "[DATE]"
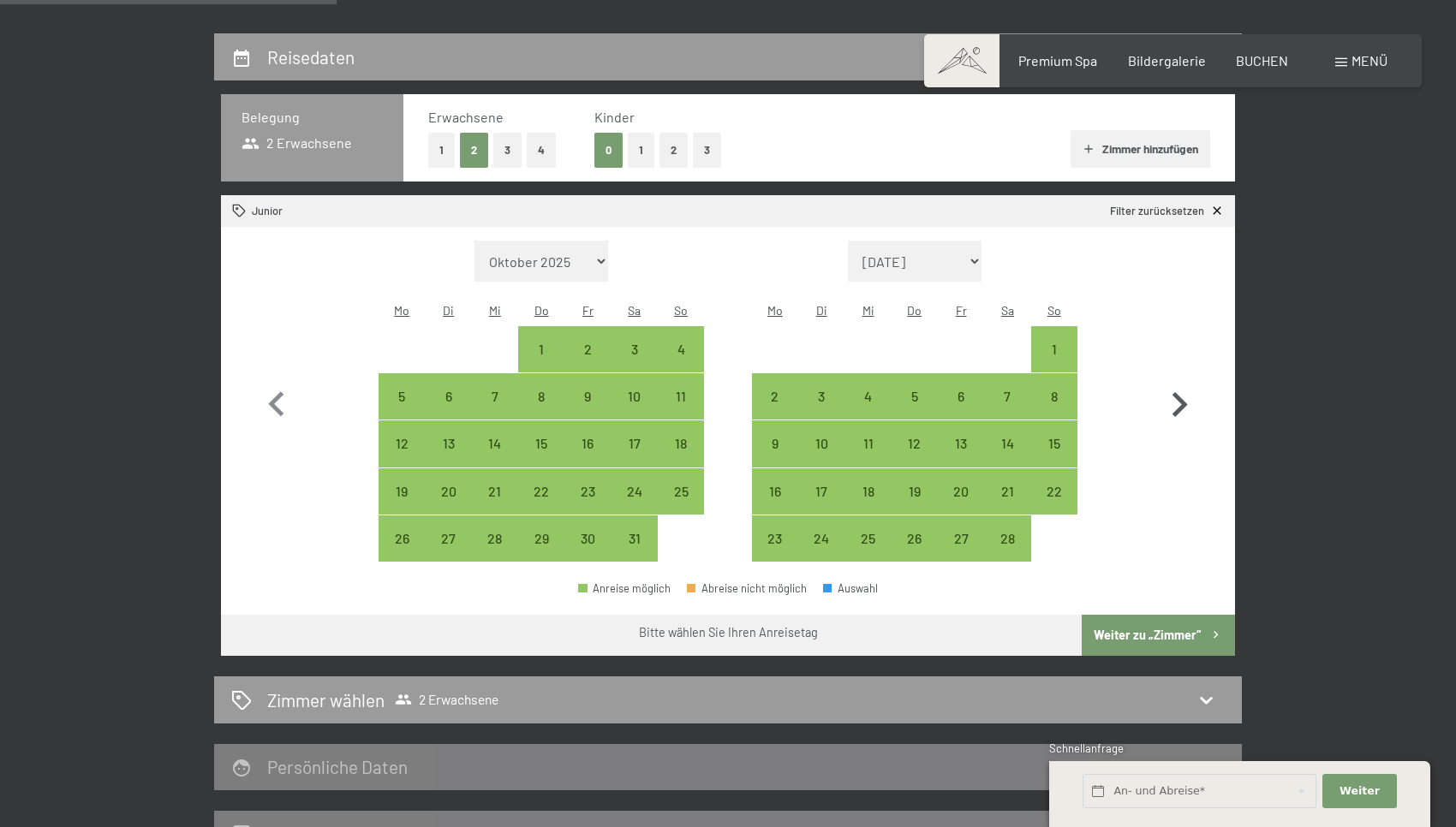
click at [1176, 401] on icon "button" at bounding box center [1180, 404] width 16 height 25
select select "[DATE]"
select select "2026-03-01"
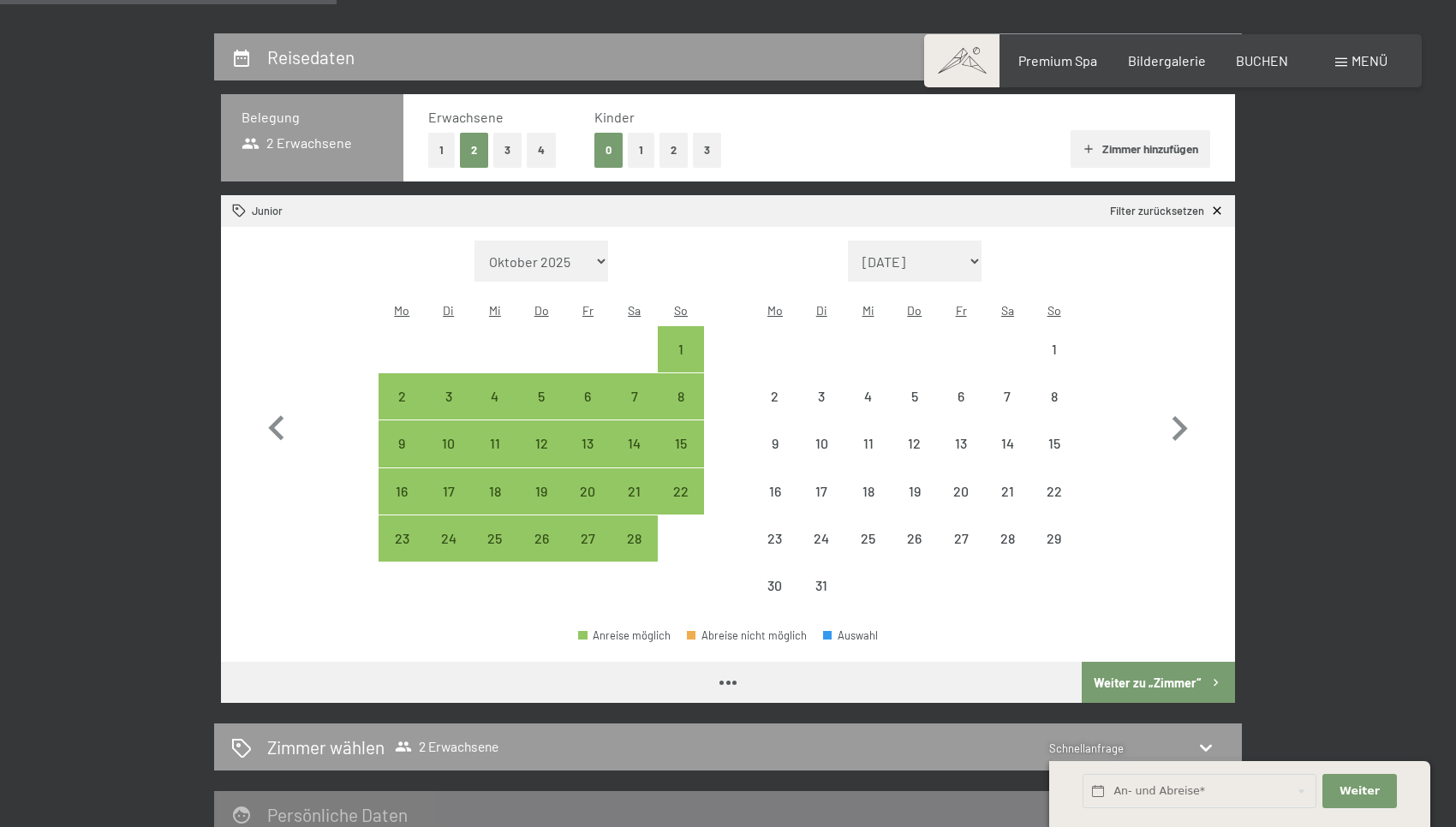
select select "[DATE]"
select select "2026-03-01"
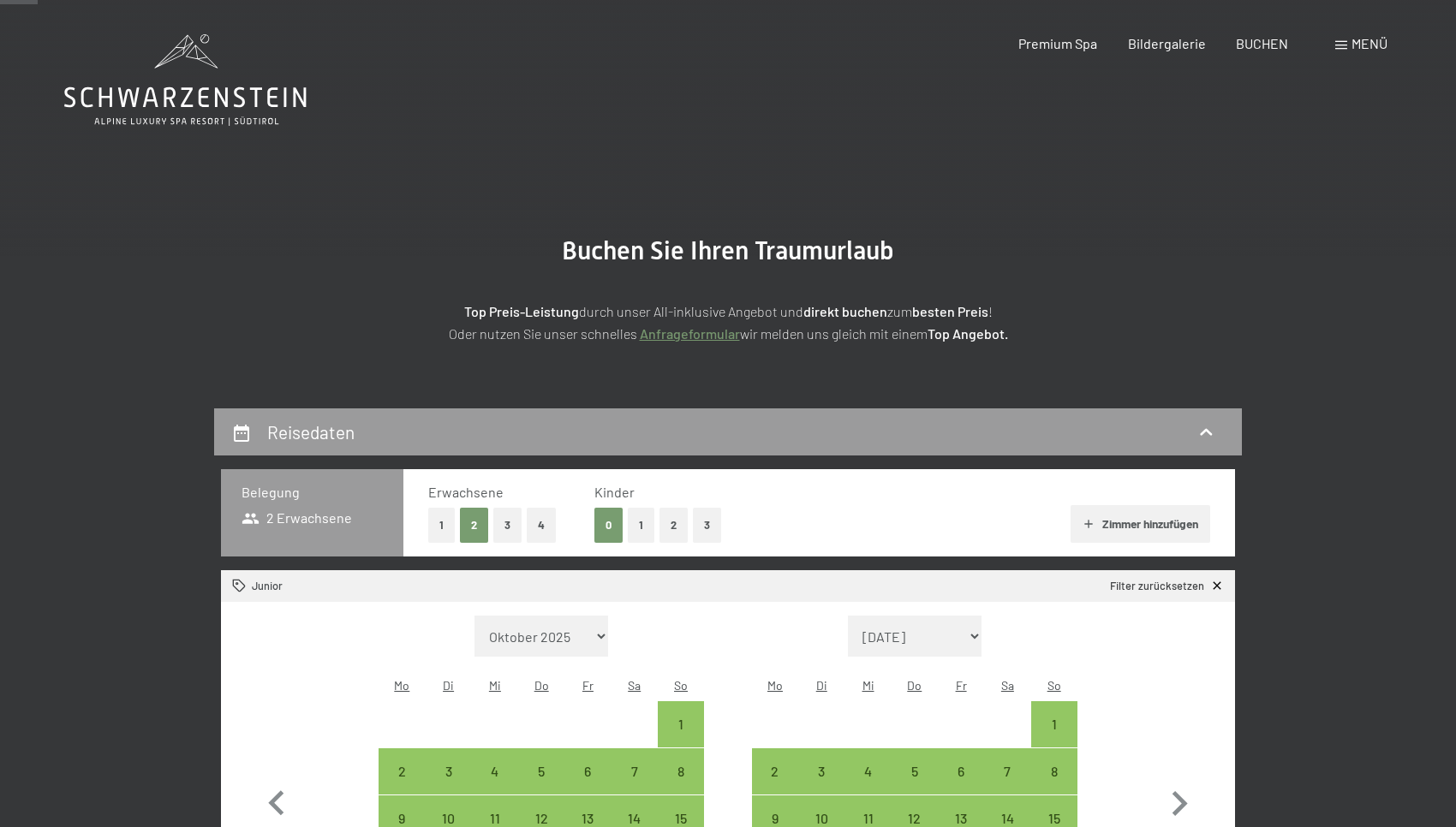
scroll to position [0, 0]
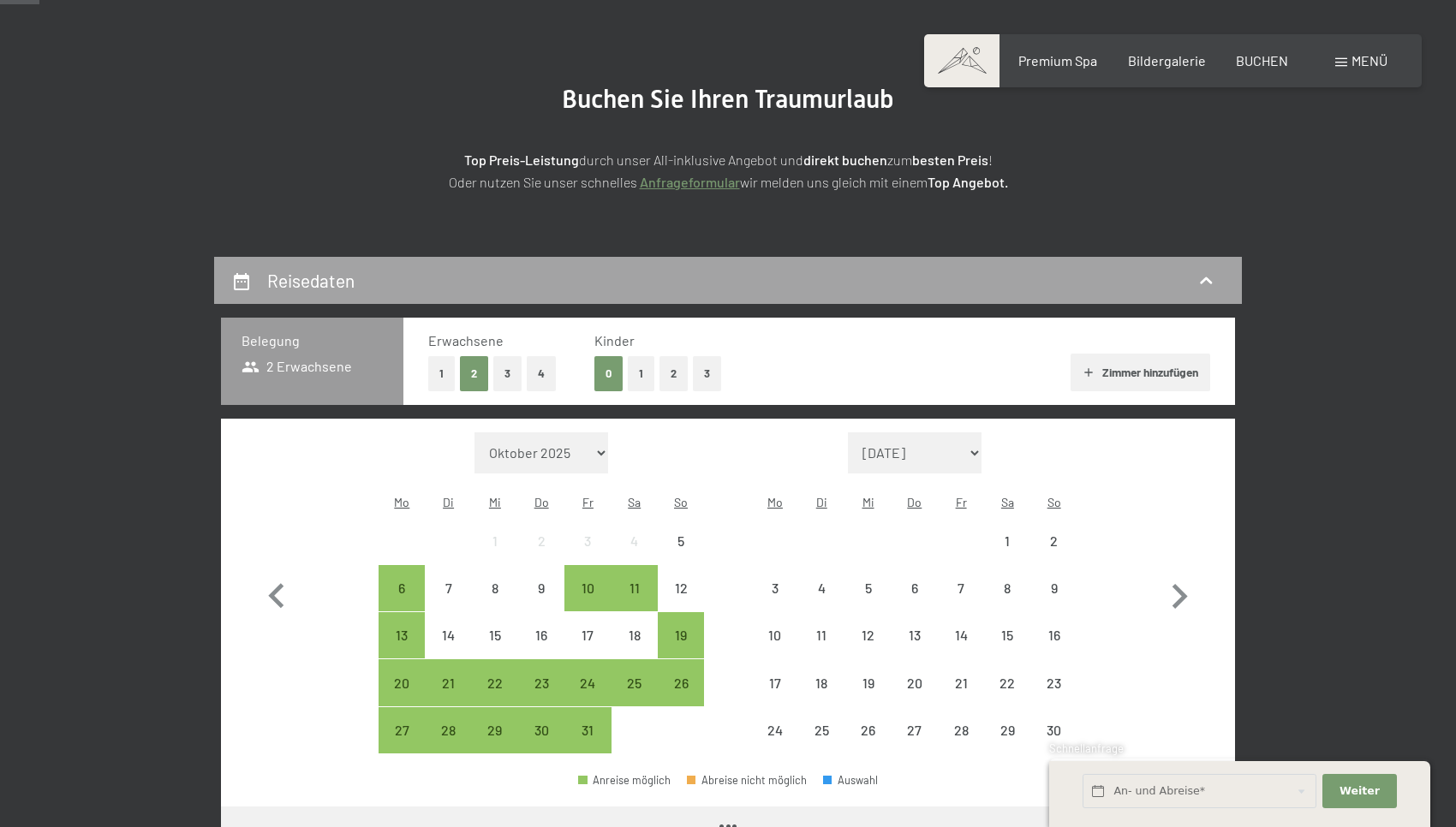
scroll to position [153, 0]
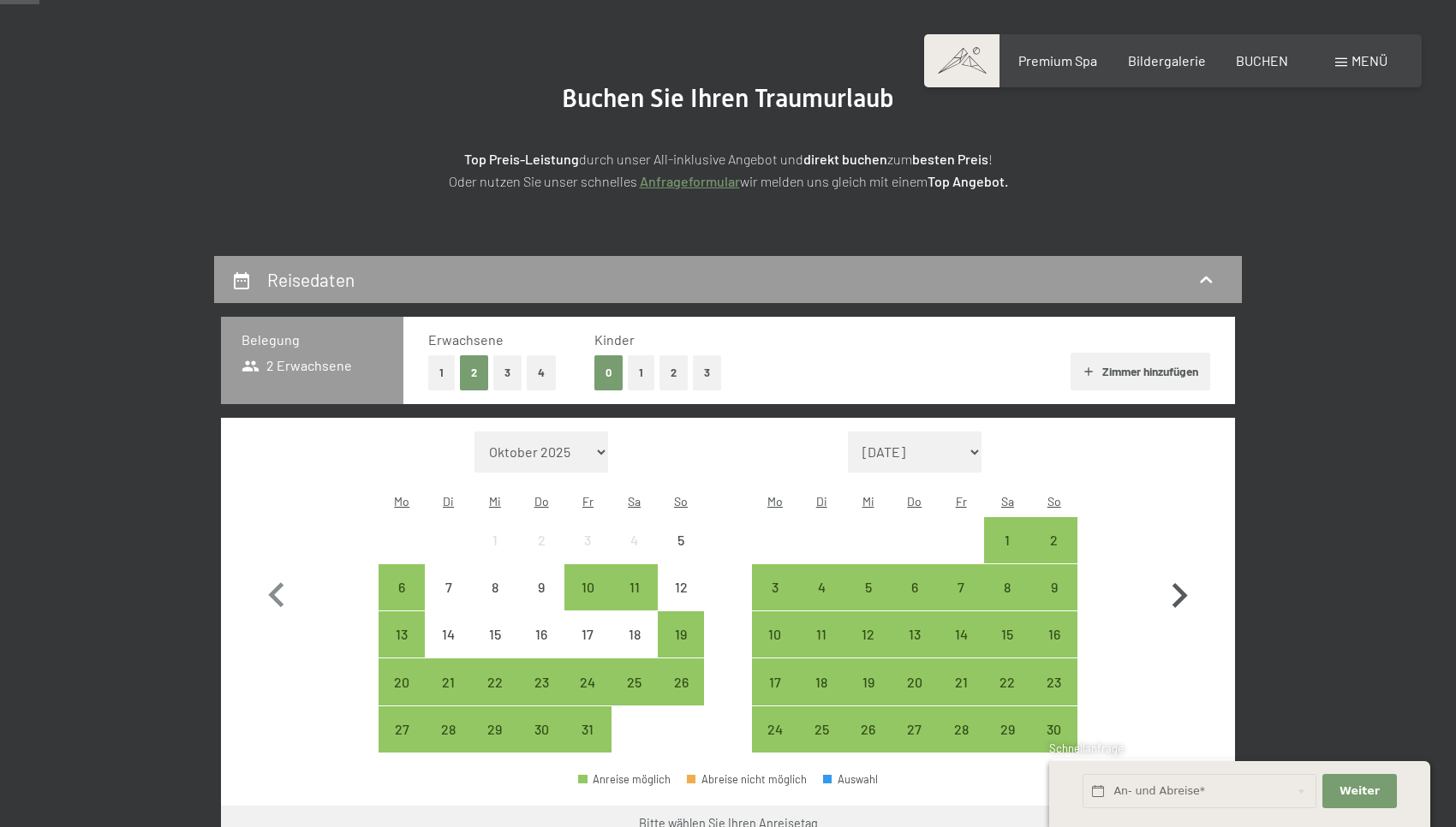
click at [1175, 583] on icon "button" at bounding box center [1180, 596] width 16 height 25
select select "[DATE]"
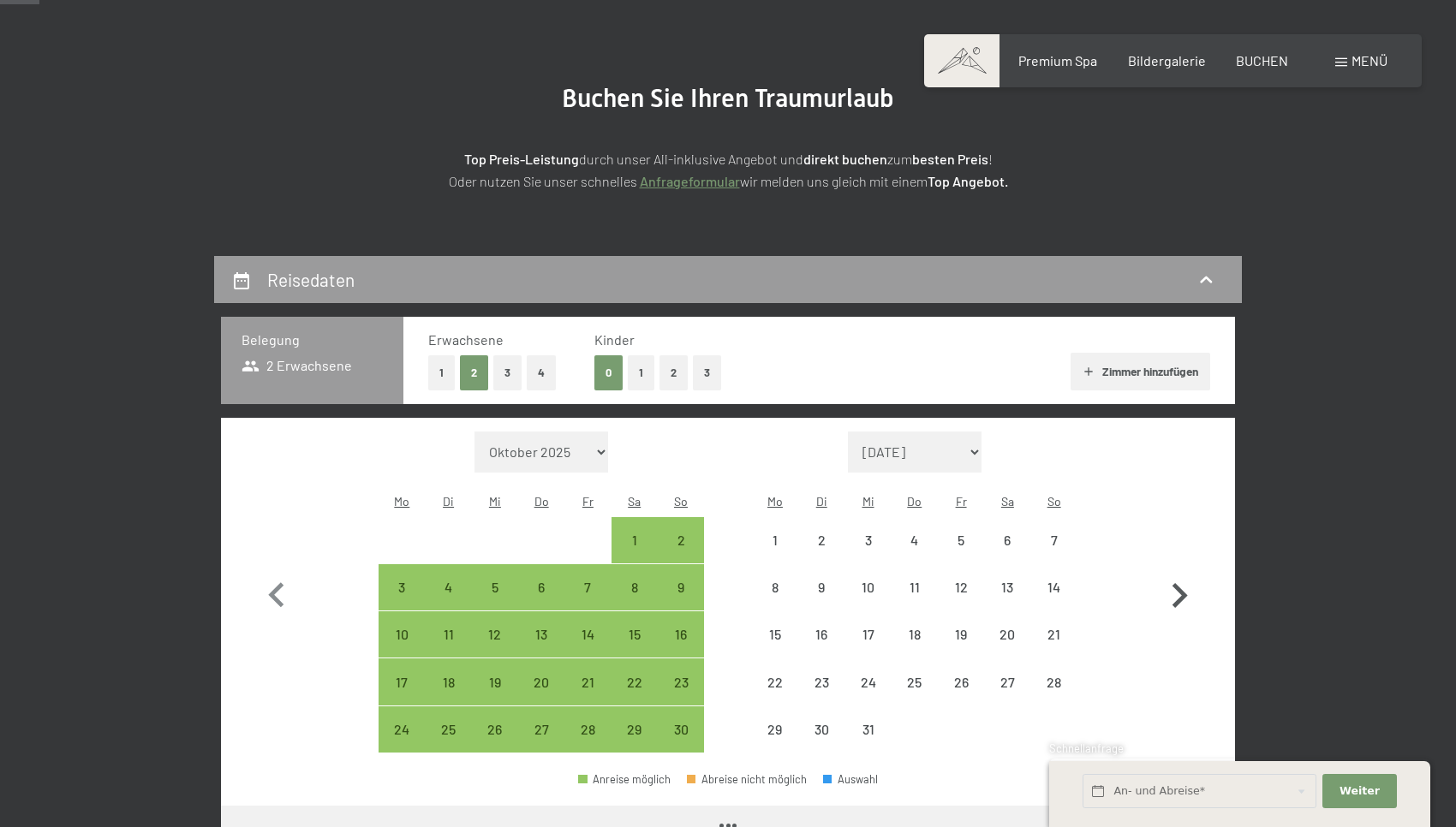
click at [1175, 583] on icon "button" at bounding box center [1180, 596] width 16 height 25
select select "[DATE]"
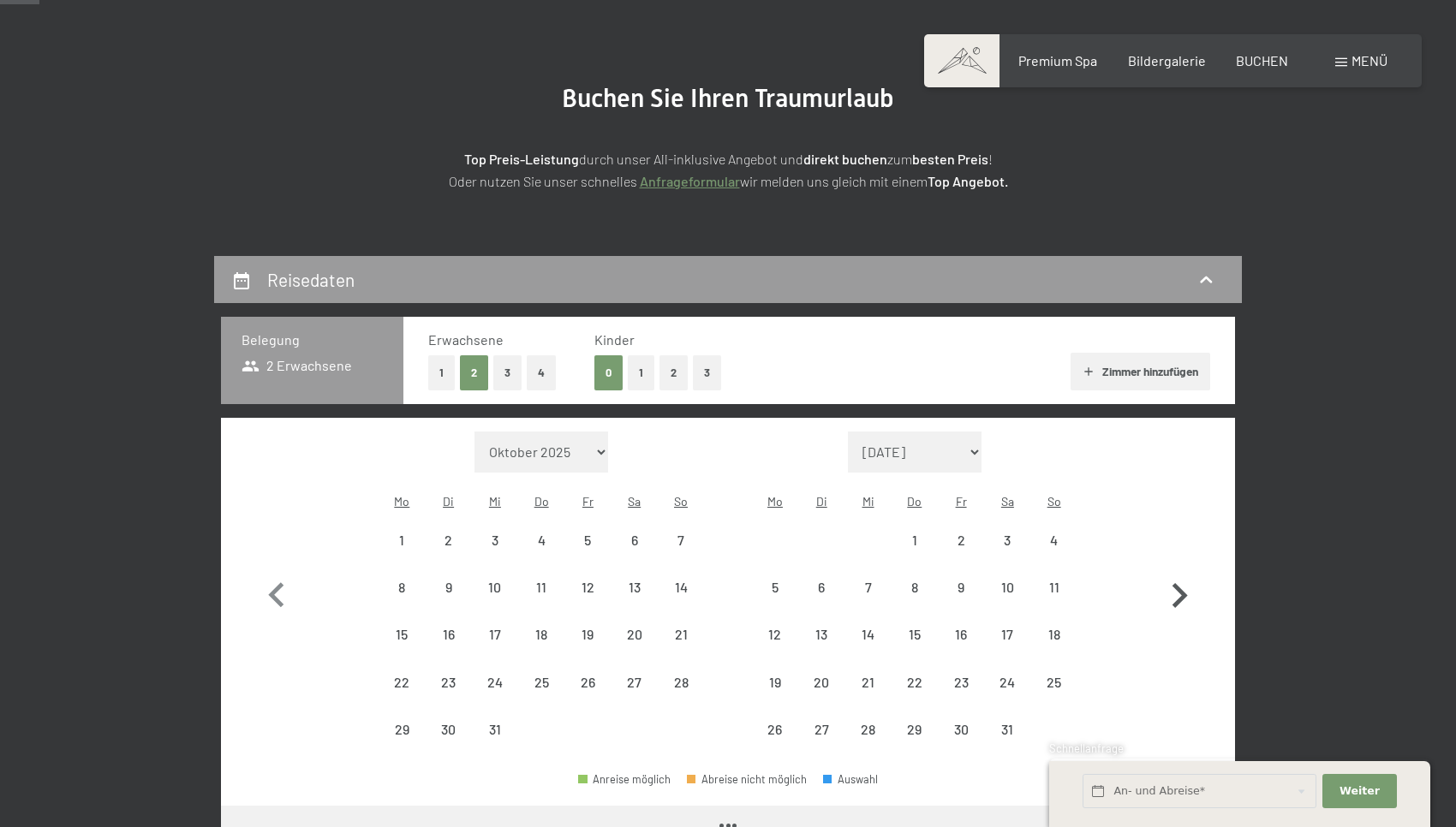
select select "[DATE]"
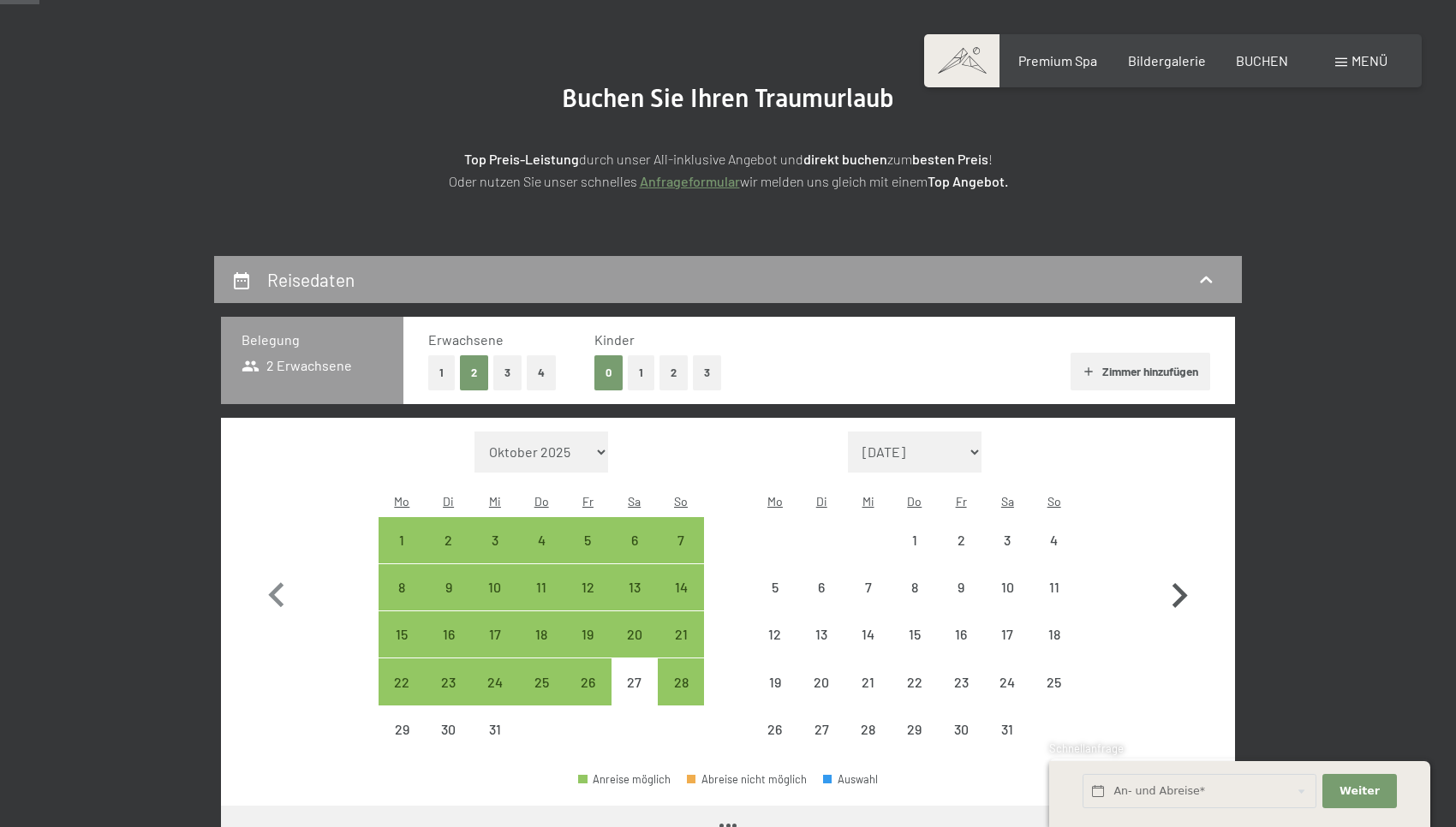
select select "[DATE]"
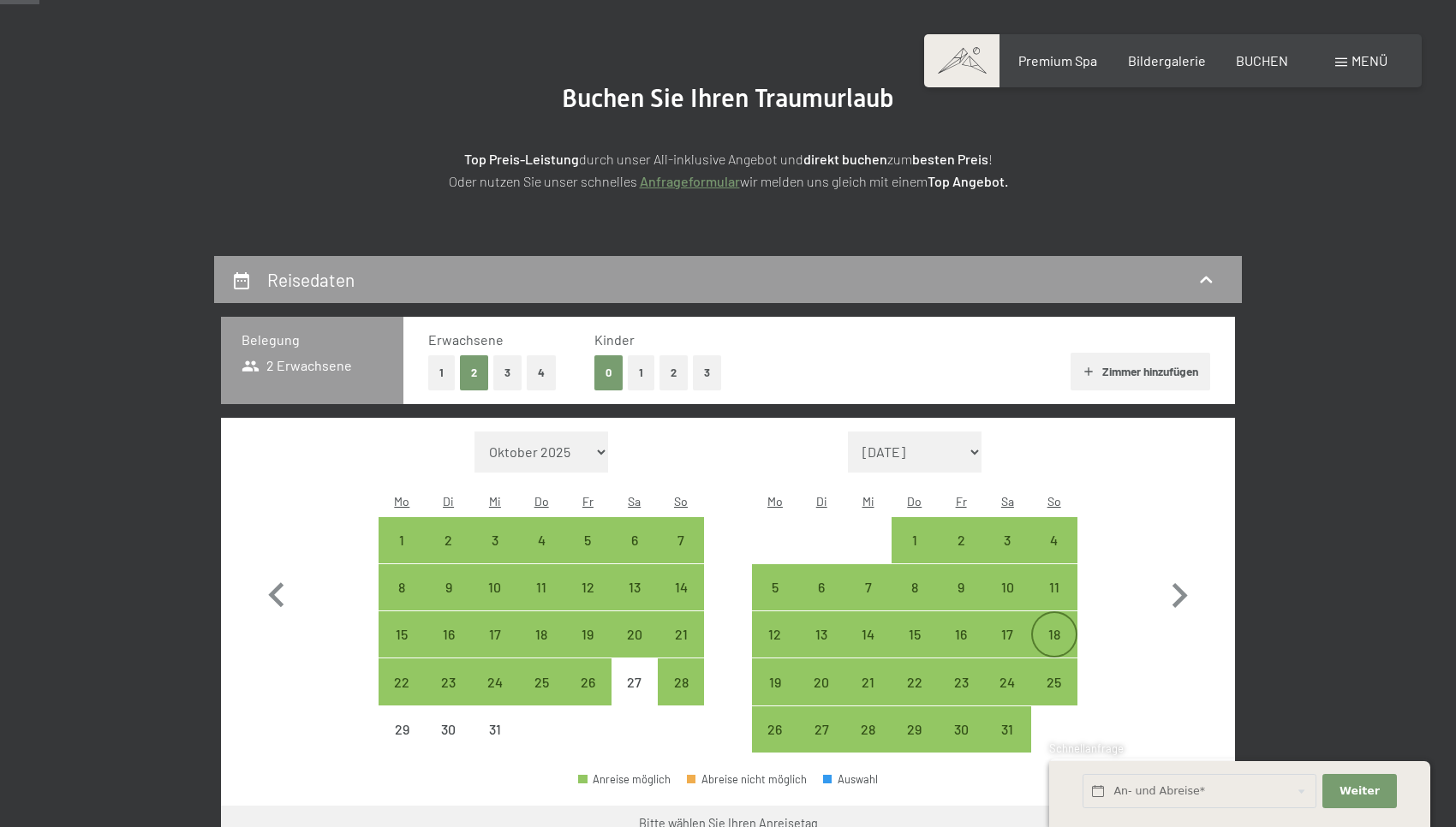
click at [1056, 628] on div "18" at bounding box center [1054, 648] width 42 height 42
select select "[DATE]"
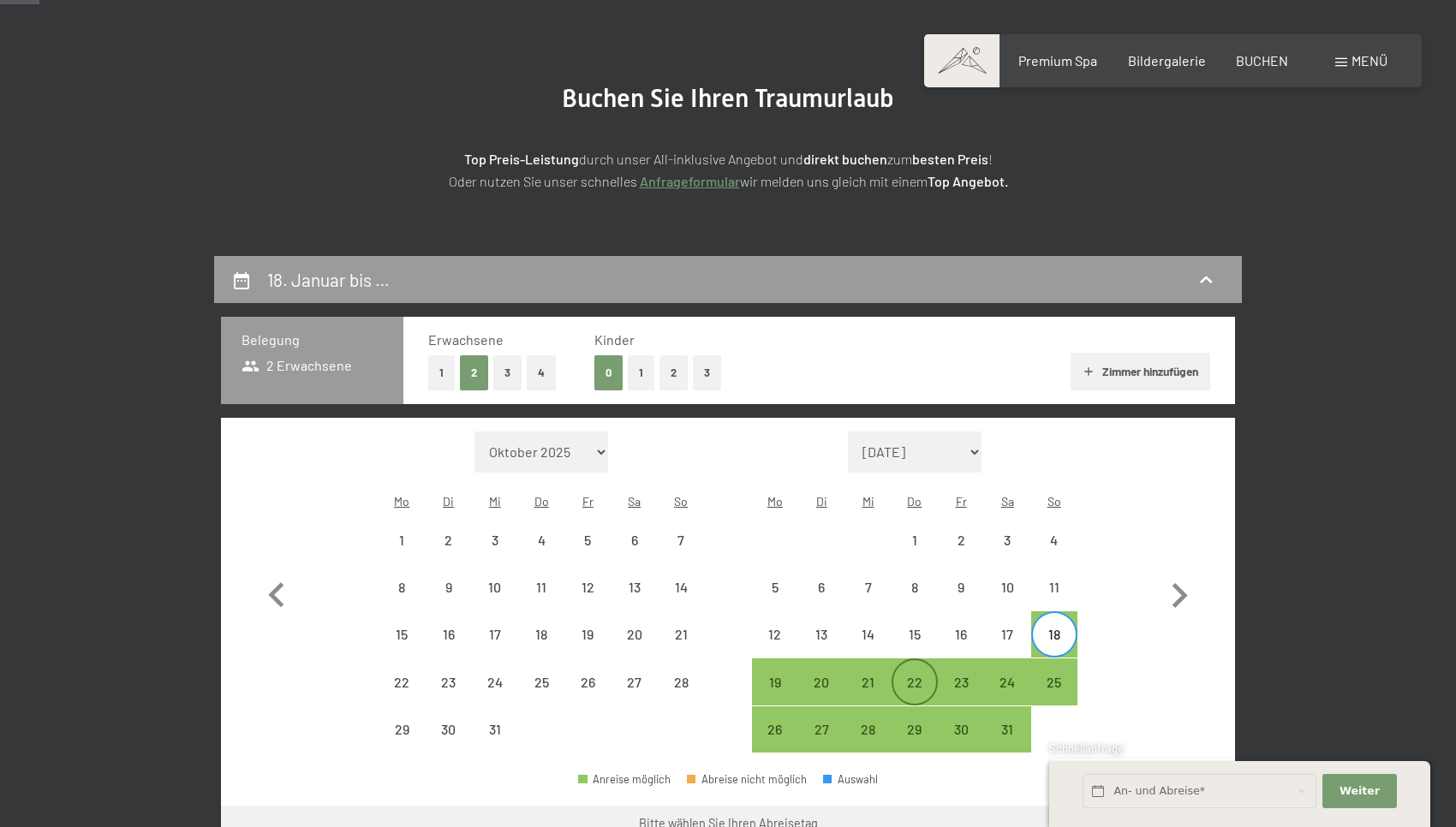
click at [907, 675] on div "22" at bounding box center [914, 696] width 42 height 42
select select "[DATE]"
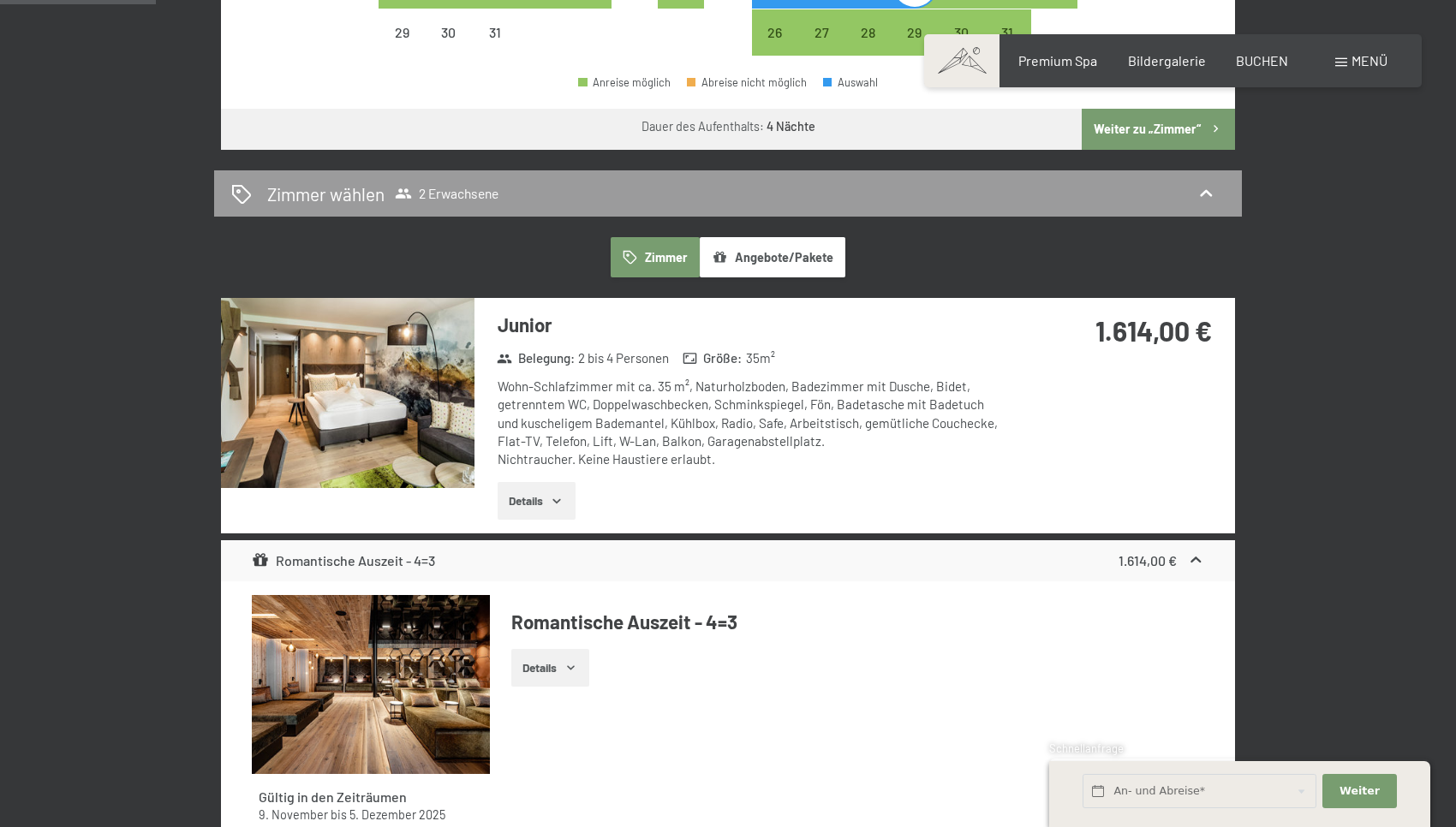
scroll to position [825, 0]
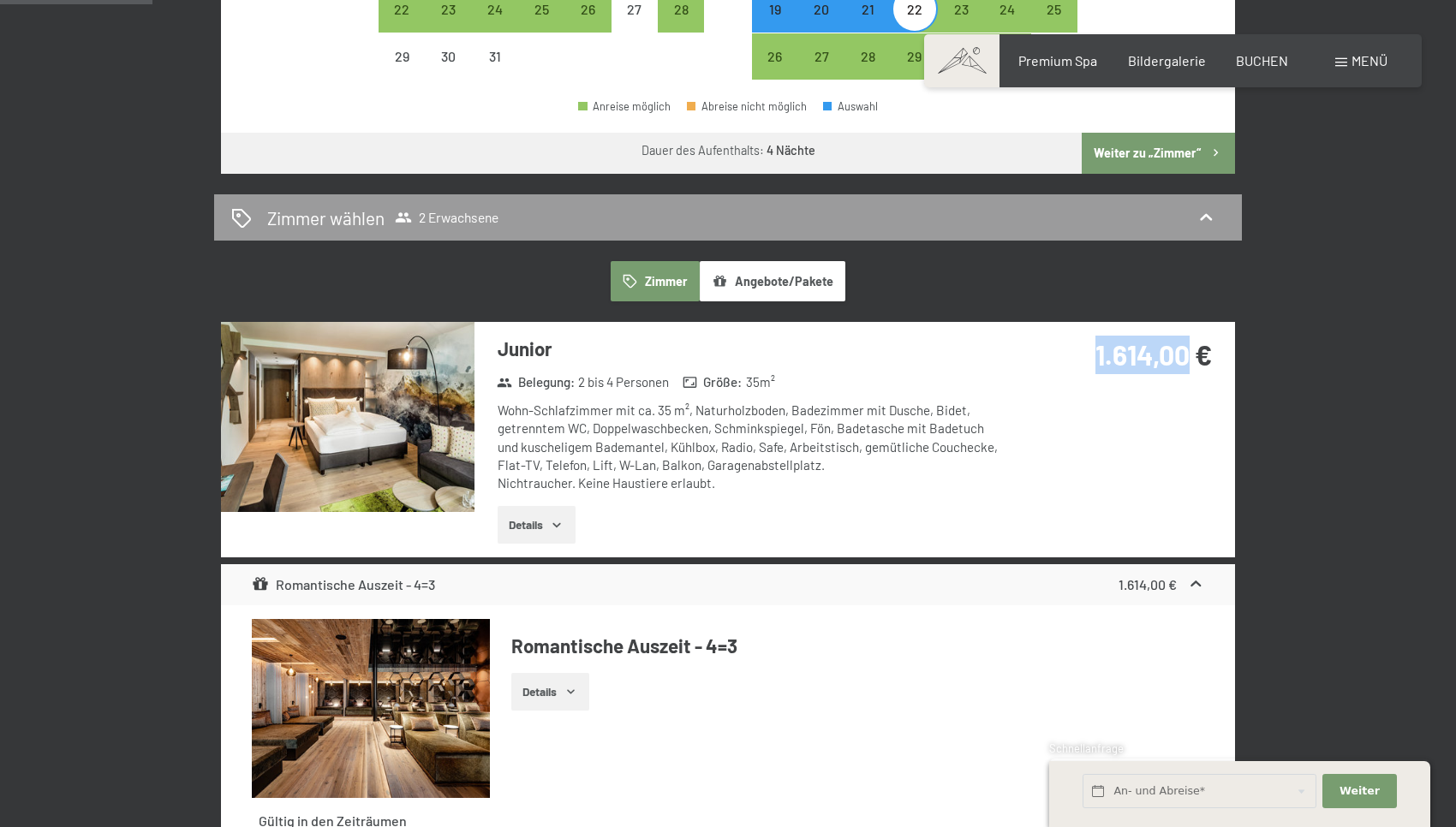
drag, startPoint x: 1086, startPoint y: 324, endPoint x: 1186, endPoint y: 330, distance: 100.2
click at [1185, 335] on div "1.614,00 €" at bounding box center [1116, 355] width 190 height 38
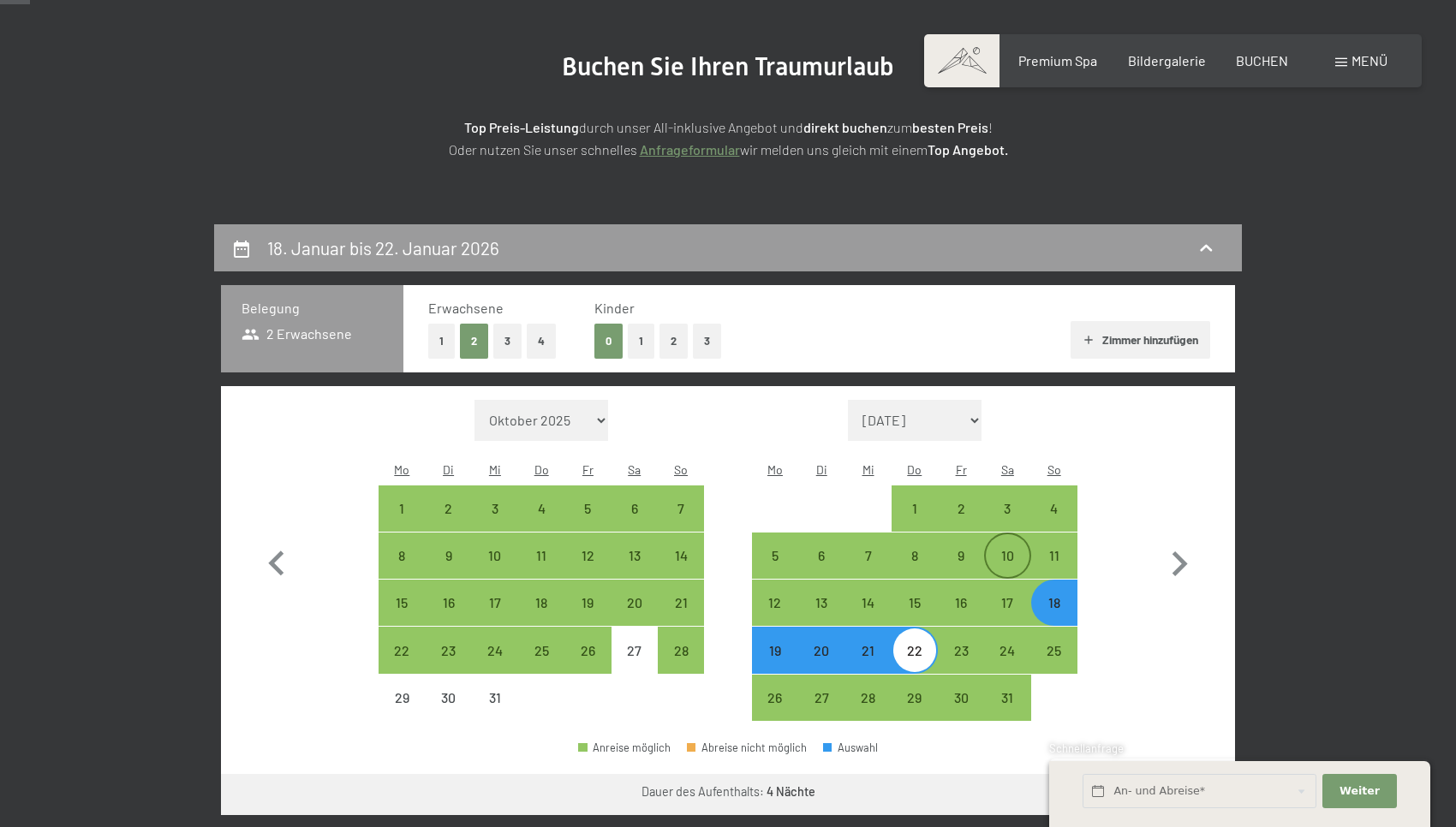
scroll to position [194, 0]
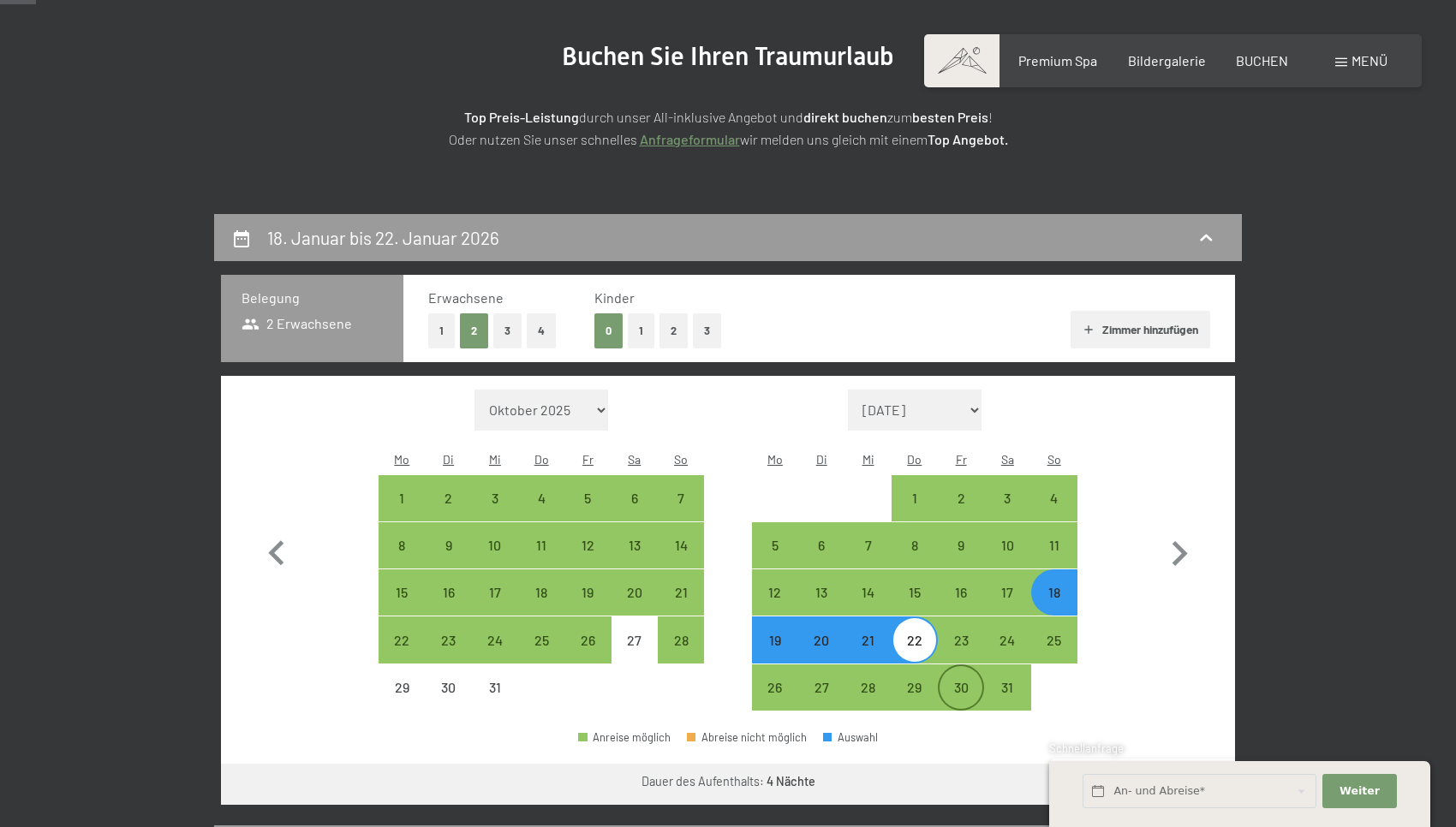
click at [947, 680] on div "30" at bounding box center [961, 701] width 42 height 42
select select "[DATE]"
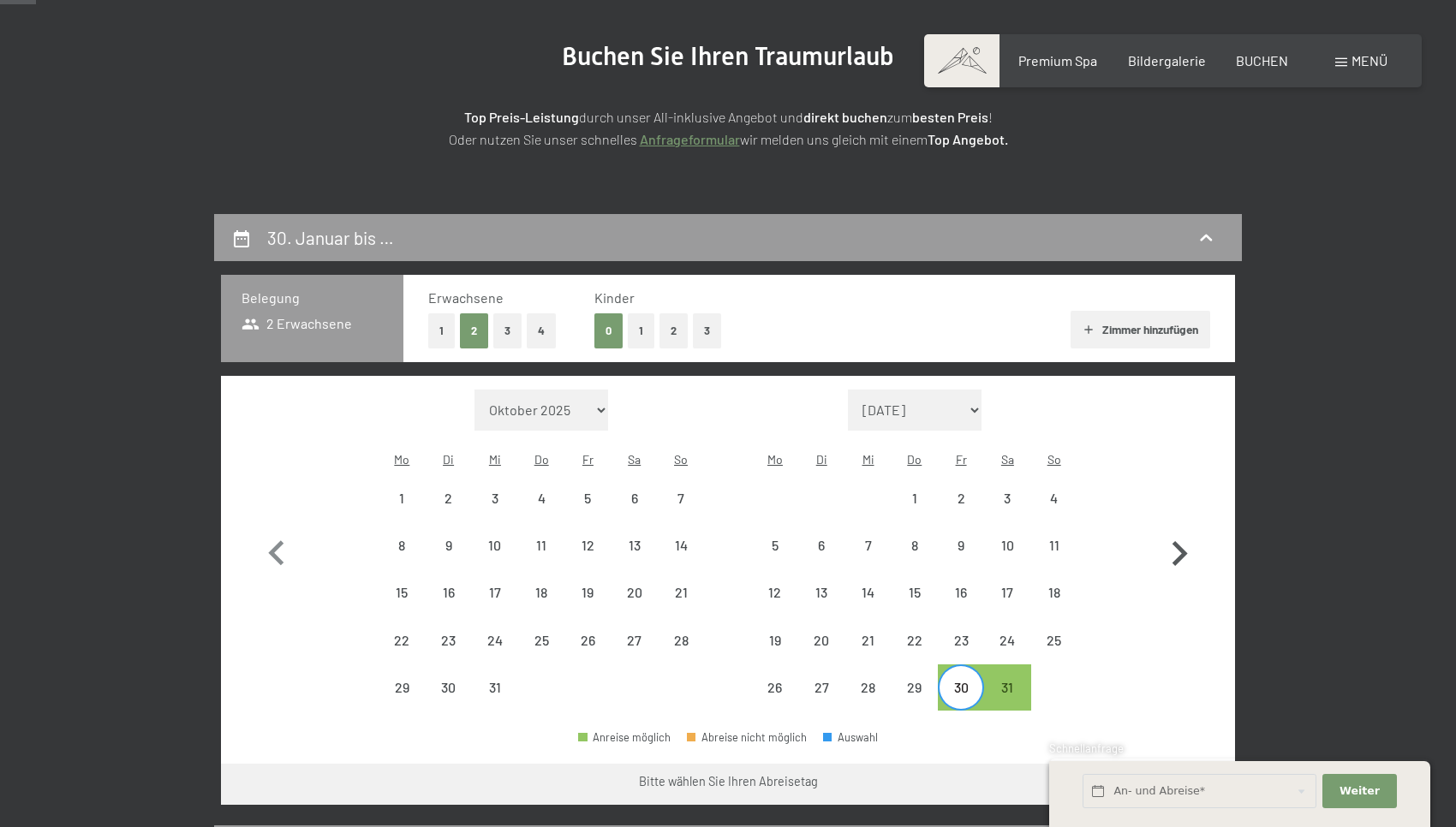
click at [1178, 546] on icon "button" at bounding box center [1180, 553] width 16 height 25
select select "[DATE]"
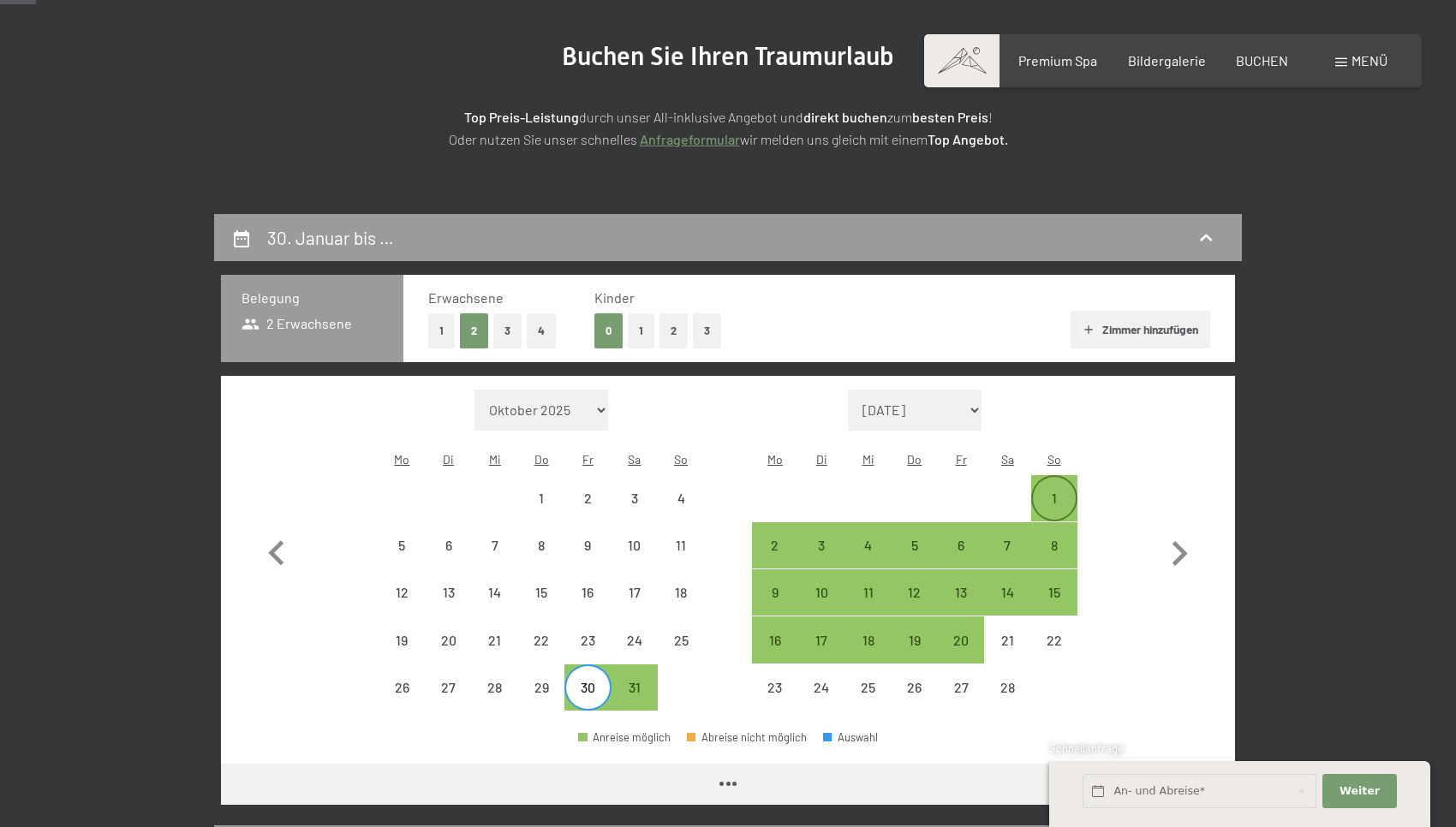
select select "[DATE]"
click at [1044, 492] on div "1" at bounding box center [1054, 512] width 42 height 42
select select "[DATE]"
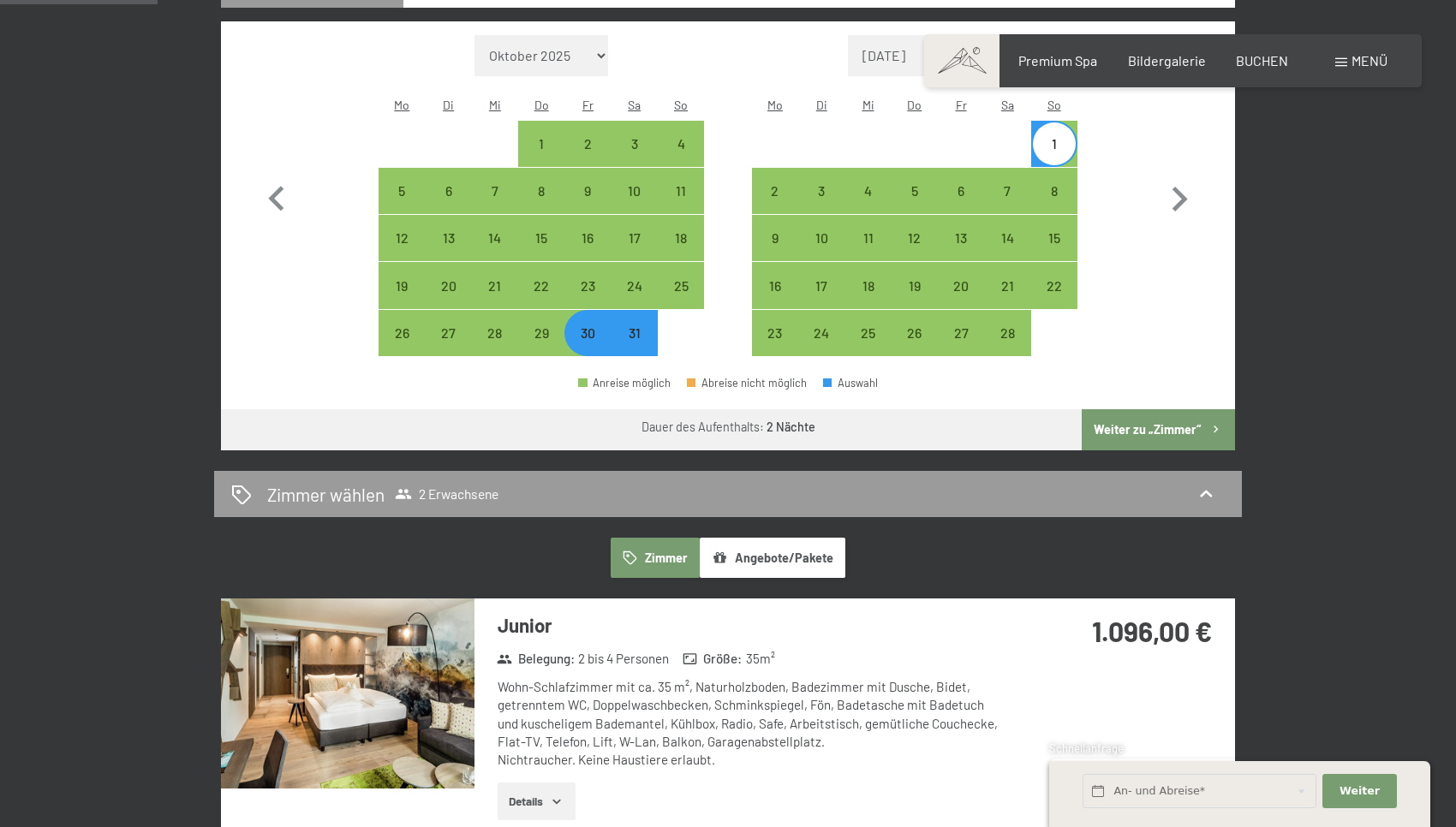
scroll to position [581, 0]
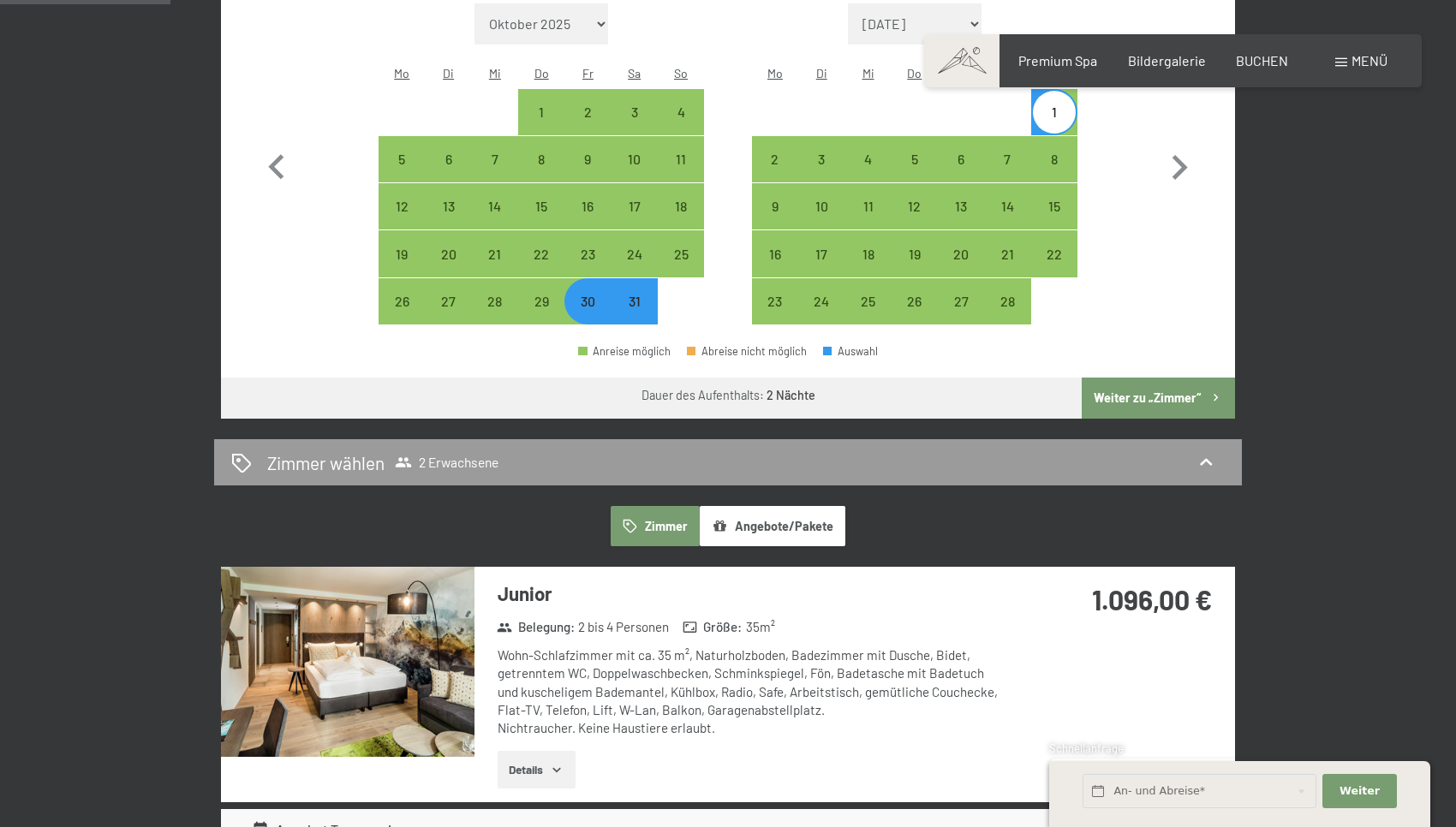
click at [1154, 378] on button "Weiter zu „Zimmer“" at bounding box center [1159, 398] width 153 height 41
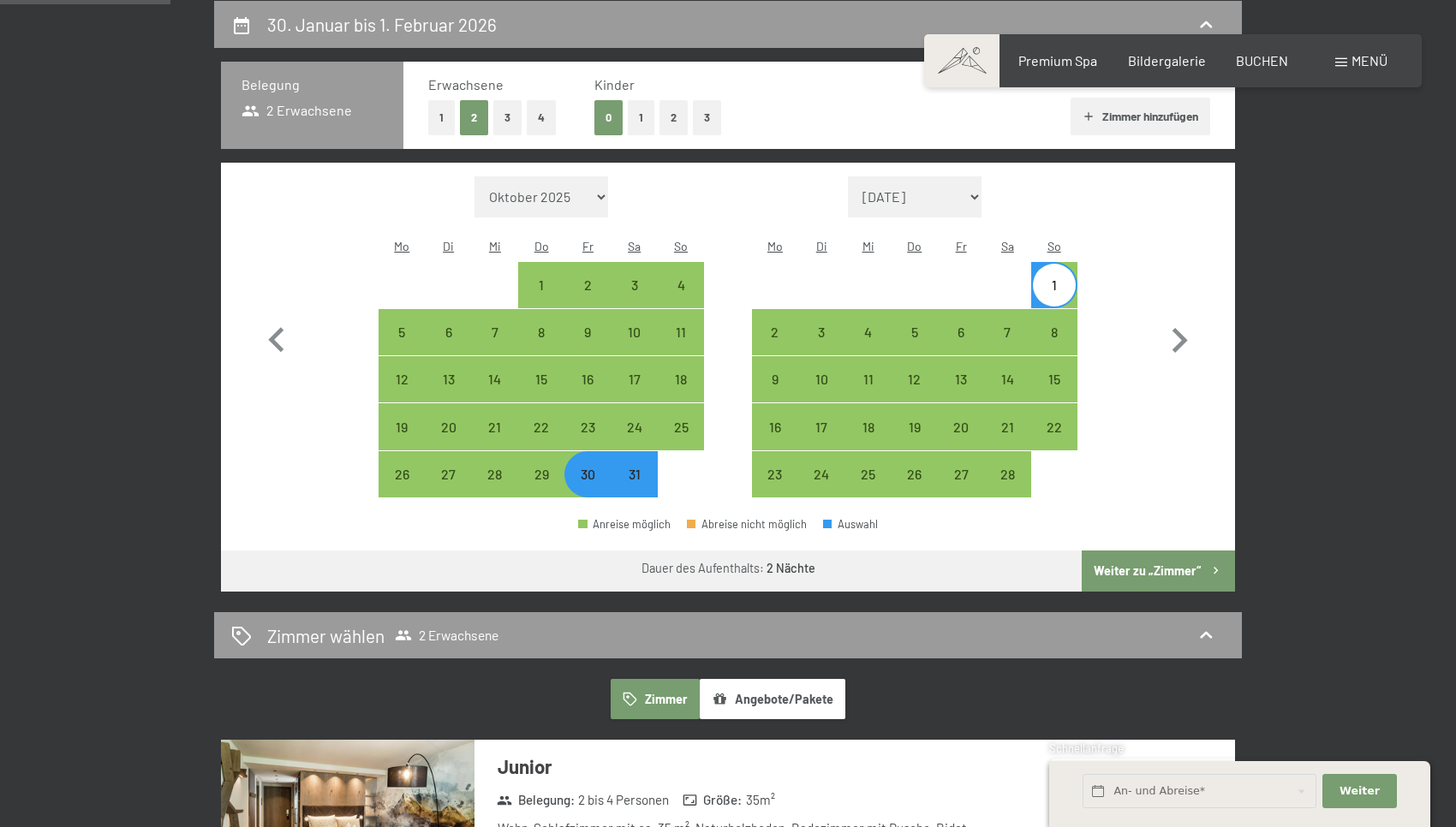
select select "[DATE]"
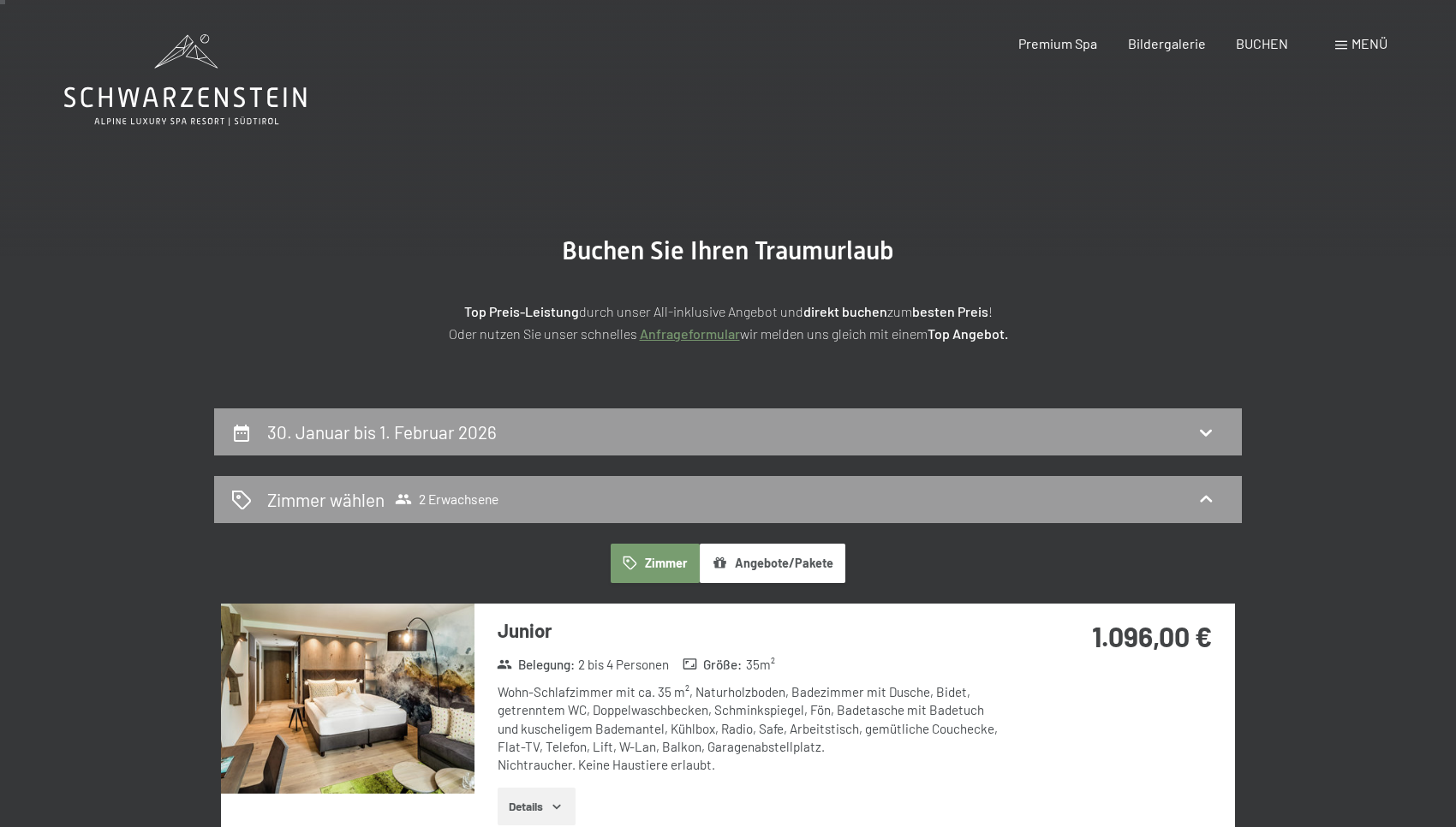
scroll to position [0, 0]
